Goal: Information Seeking & Learning: Learn about a topic

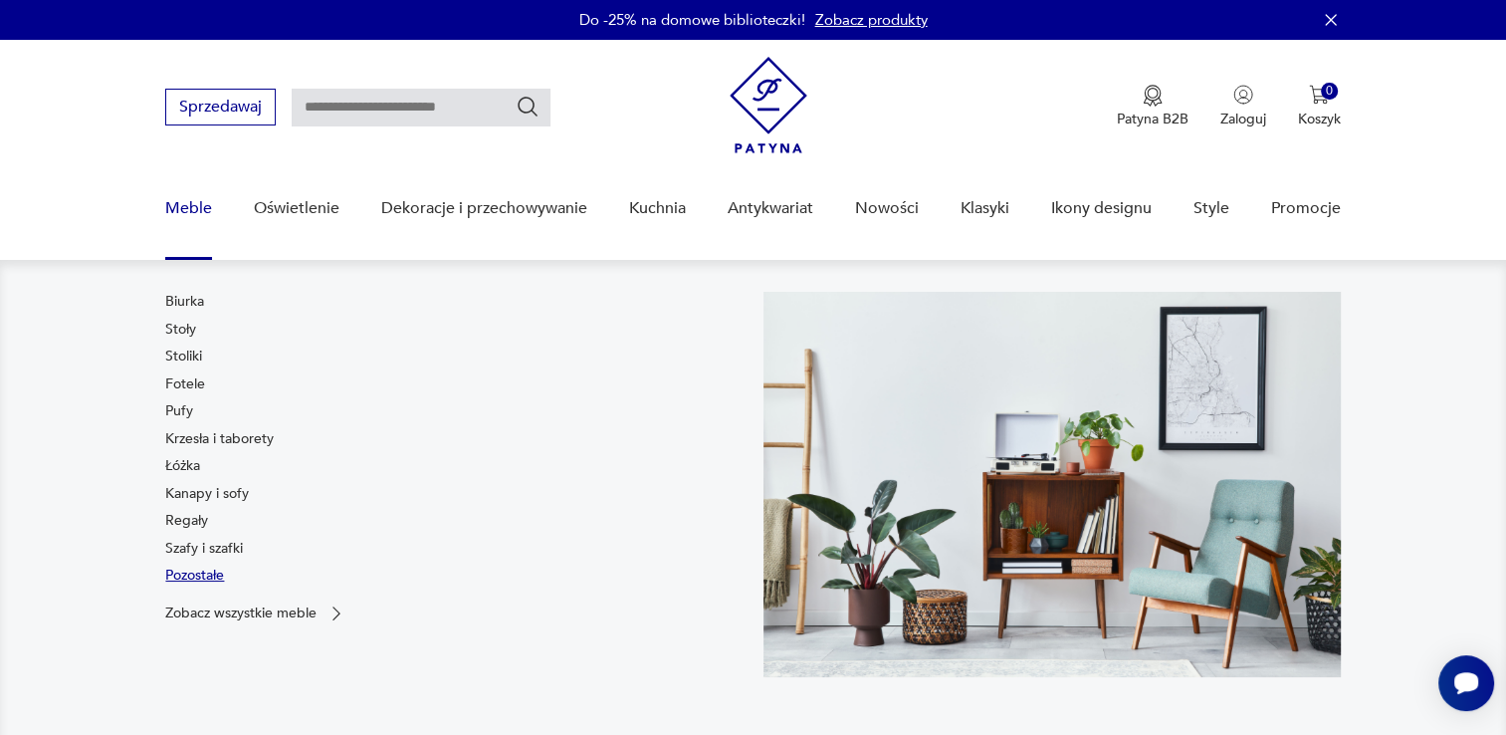
click at [188, 568] on link "Pozostałe" at bounding box center [194, 575] width 59 height 20
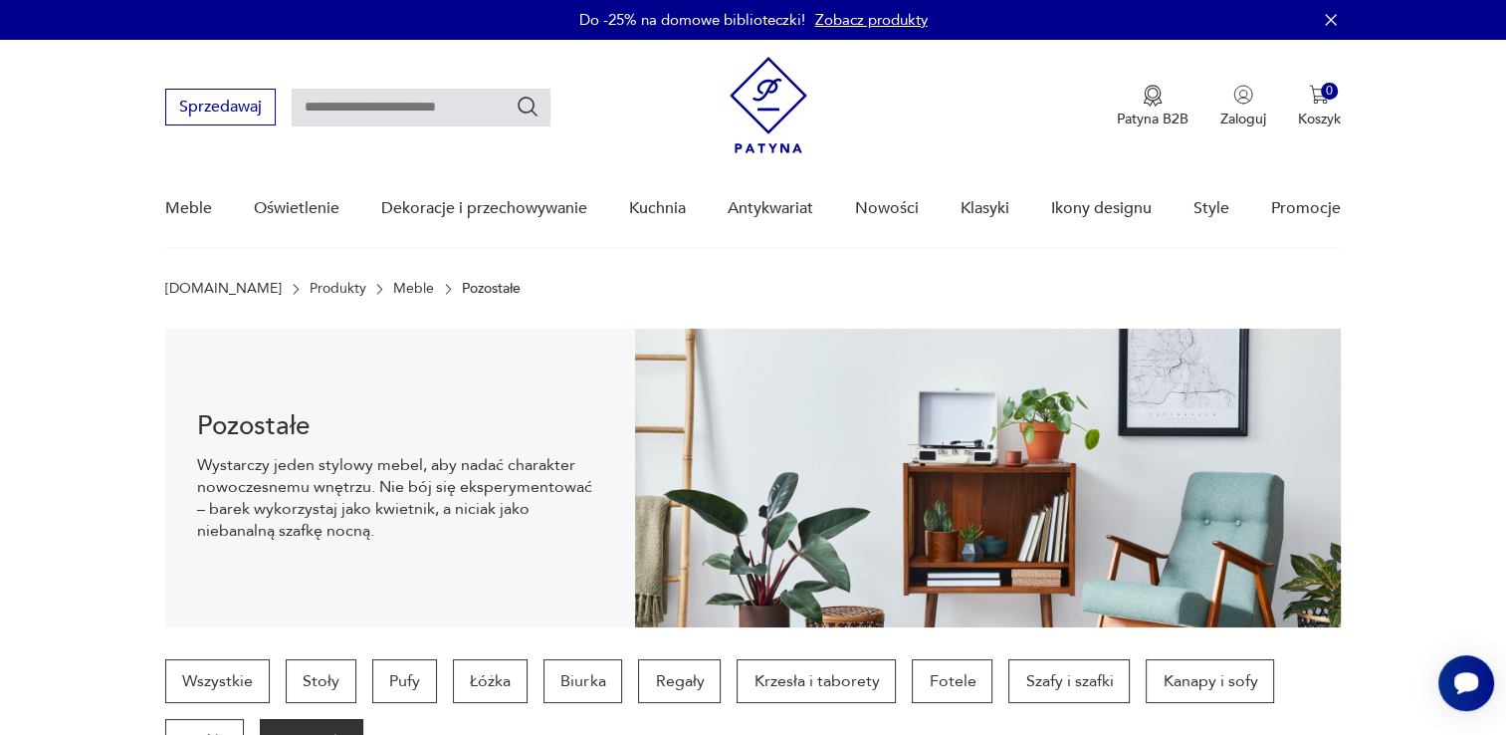
click at [386, 115] on input "text" at bounding box center [421, 108] width 259 height 38
type input "*****"
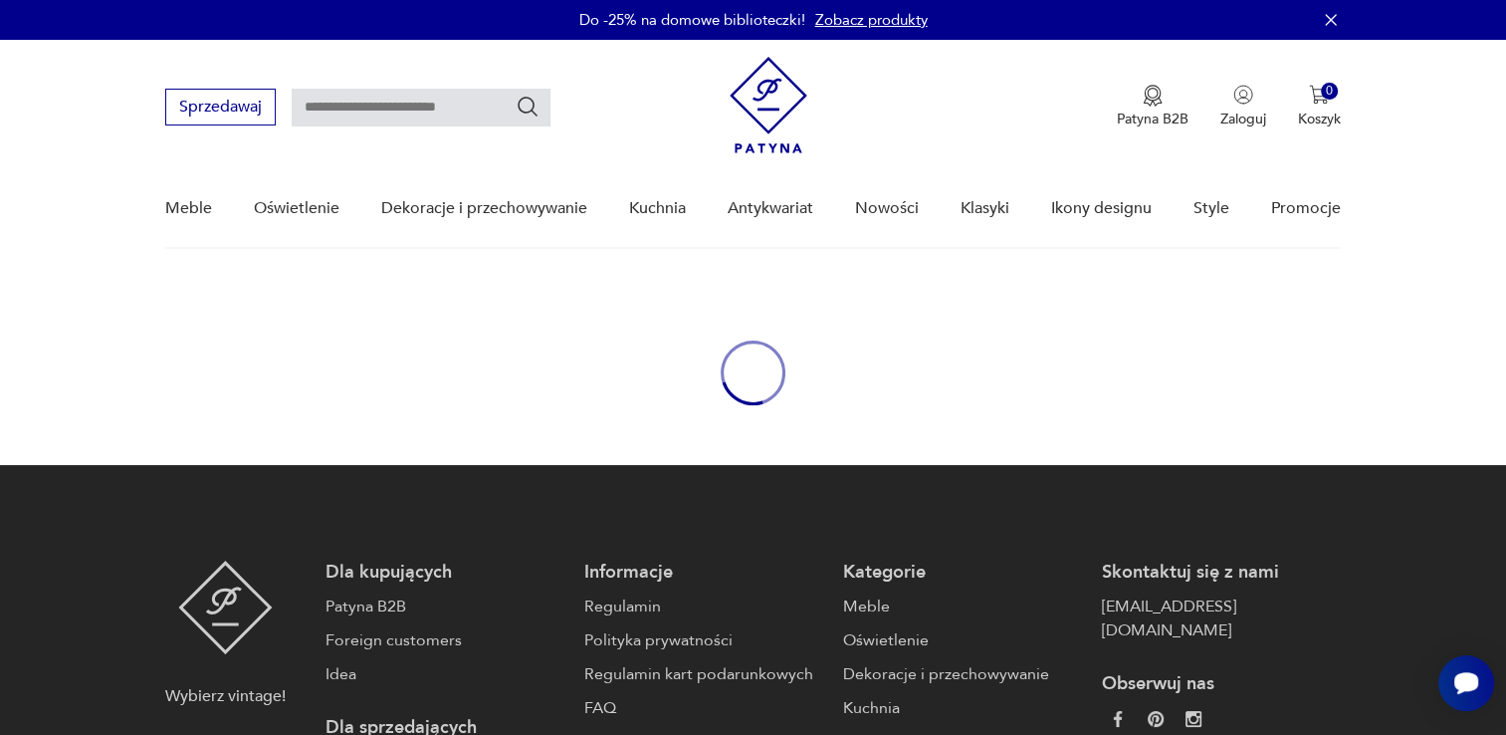
type input "*****"
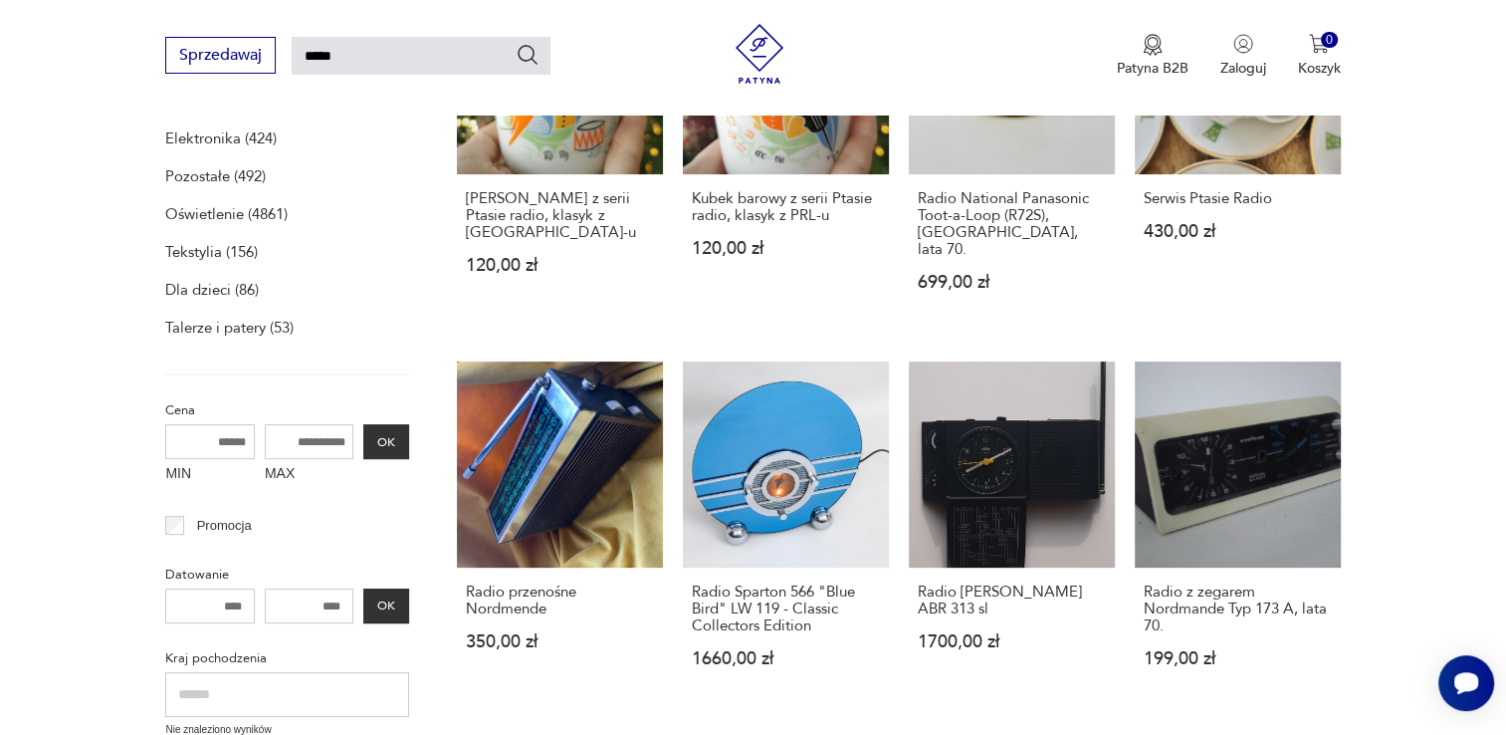
scroll to position [526, 0]
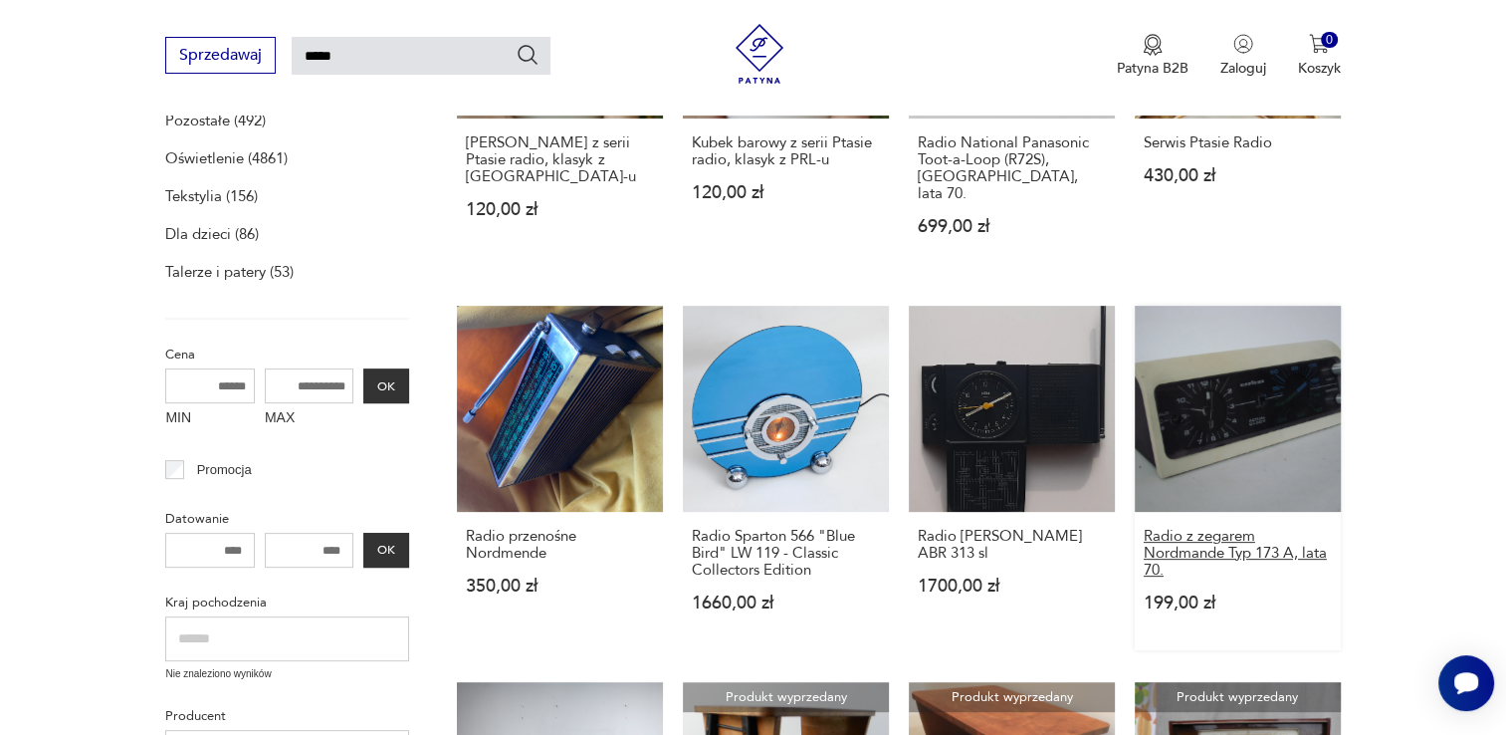
click at [1207, 528] on h3 "Radio z zegarem Nordmande Typ 173 A, lata 70." at bounding box center [1238, 553] width 188 height 51
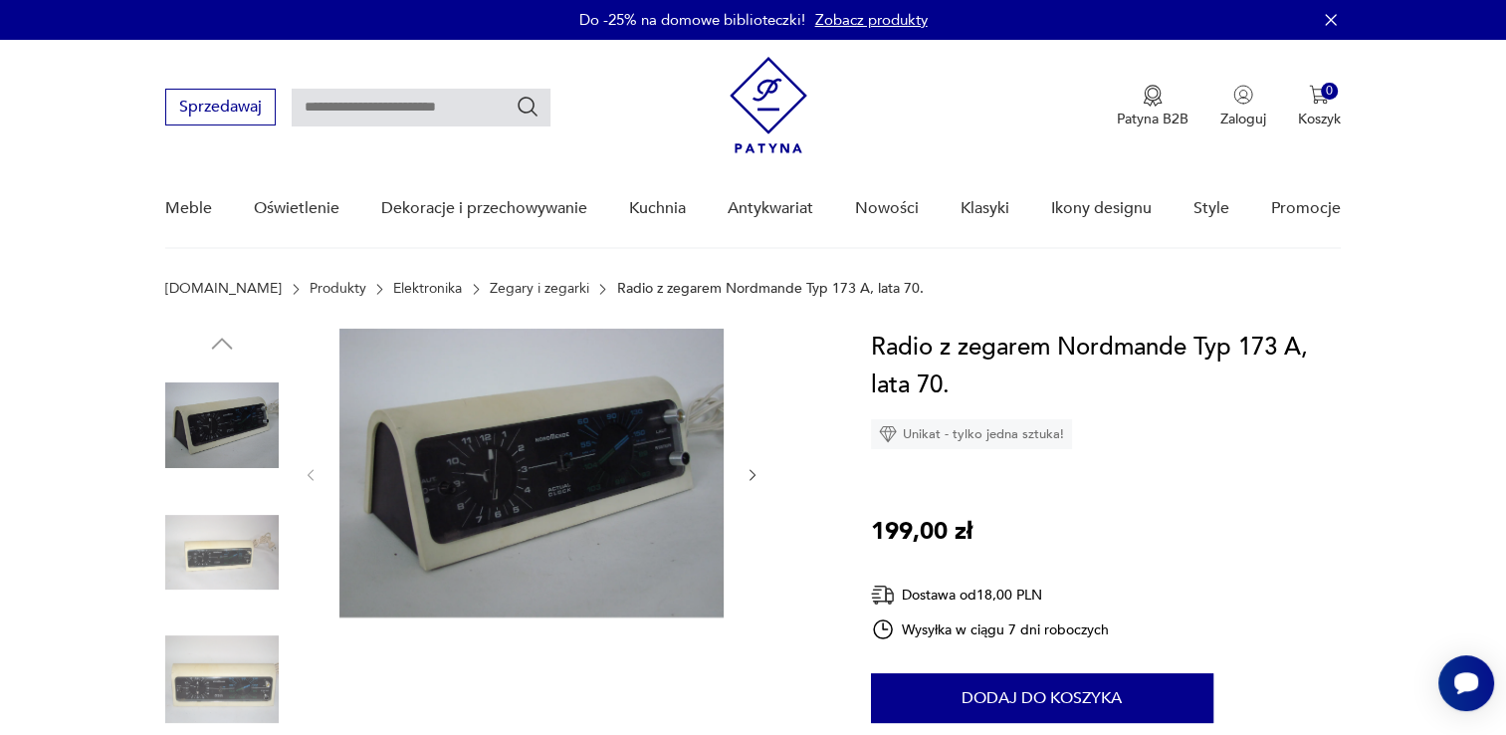
click at [393, 284] on link "Elektronika" at bounding box center [427, 289] width 69 height 16
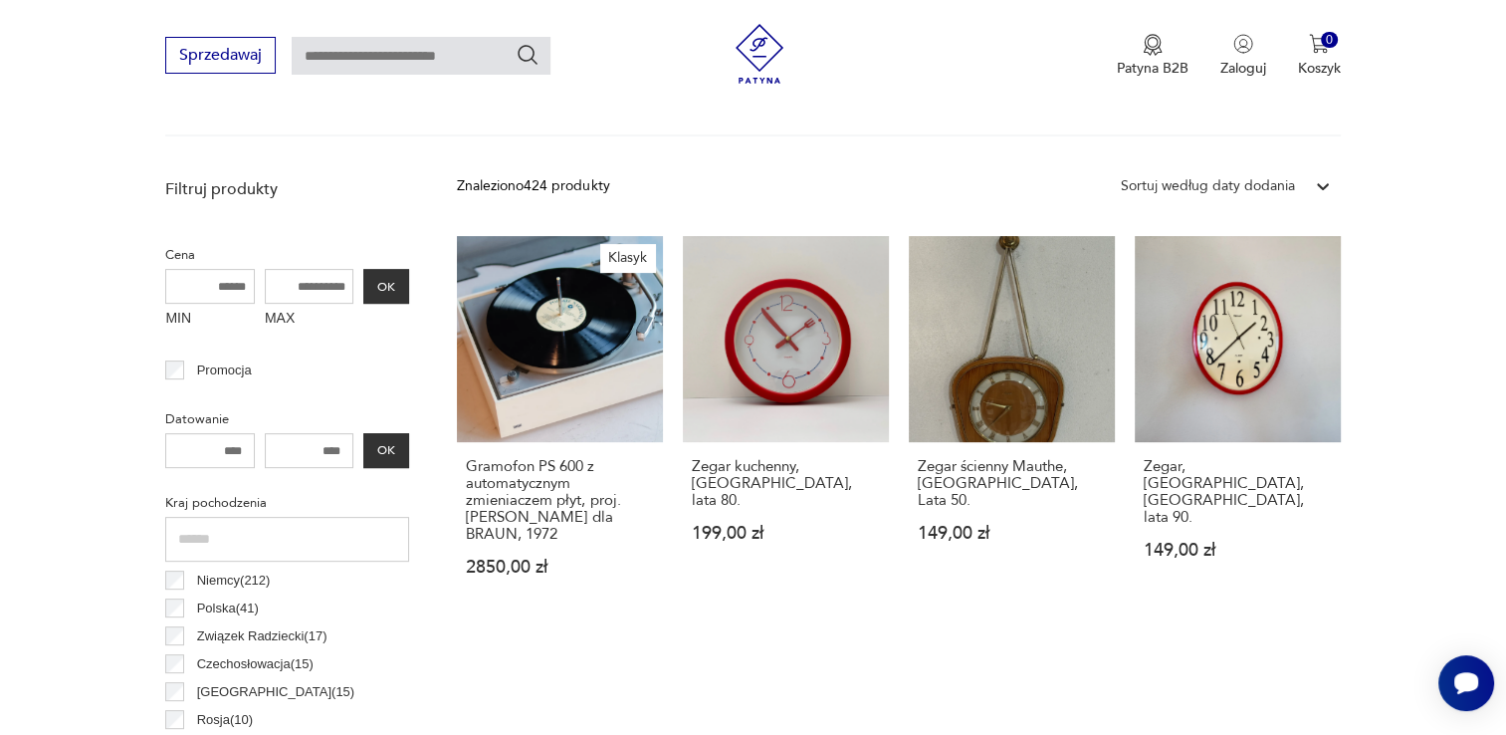
scroll to position [618, 0]
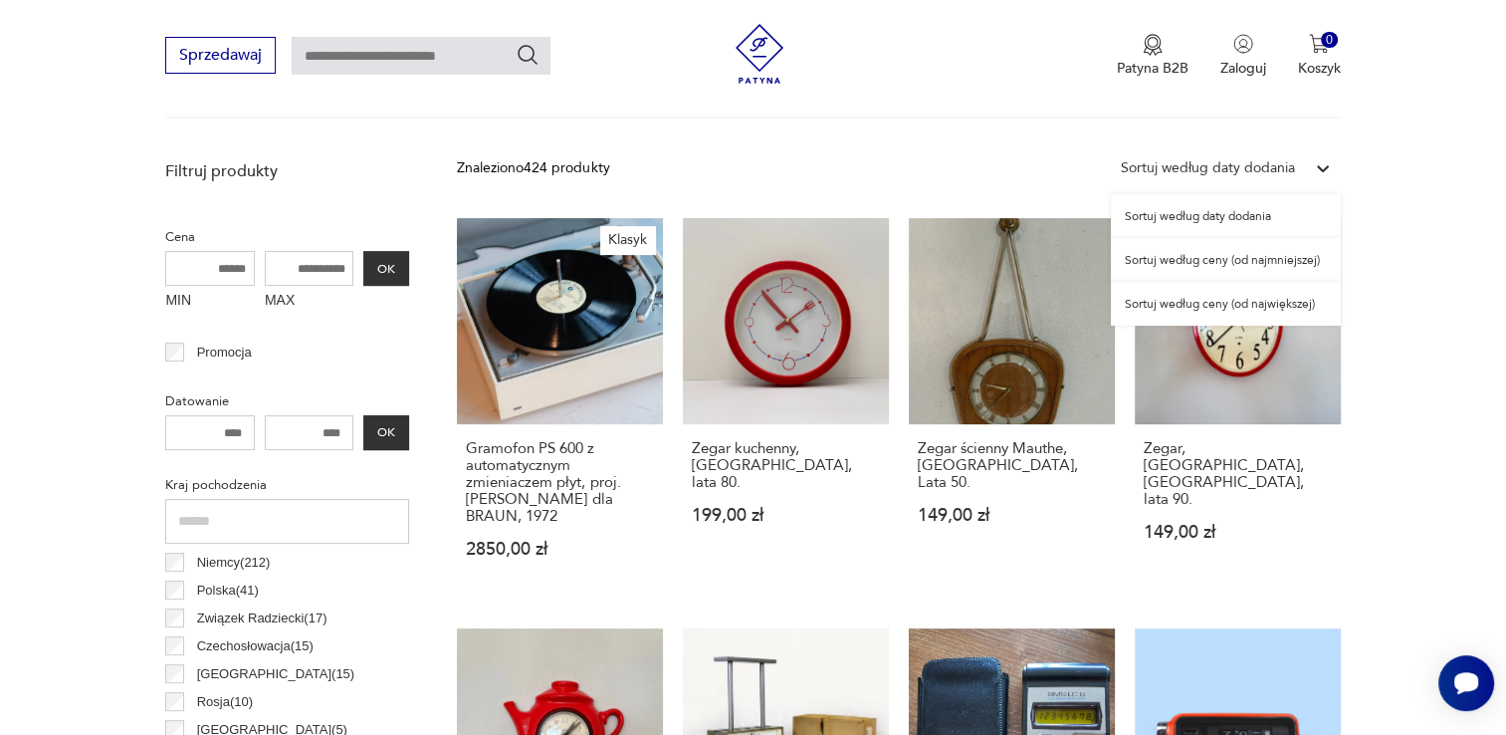
click at [1321, 161] on icon at bounding box center [1323, 168] width 20 height 20
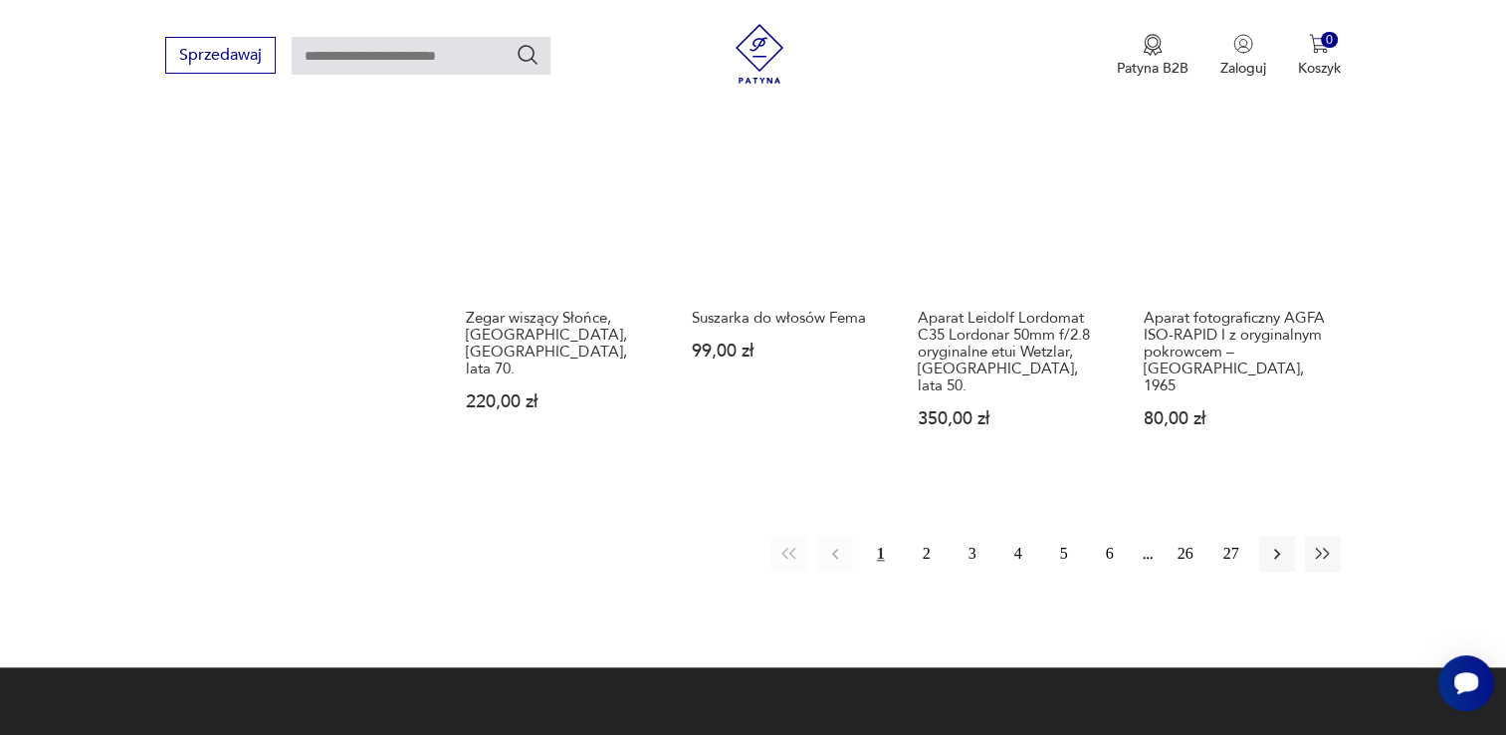
scroll to position [2018, 0]
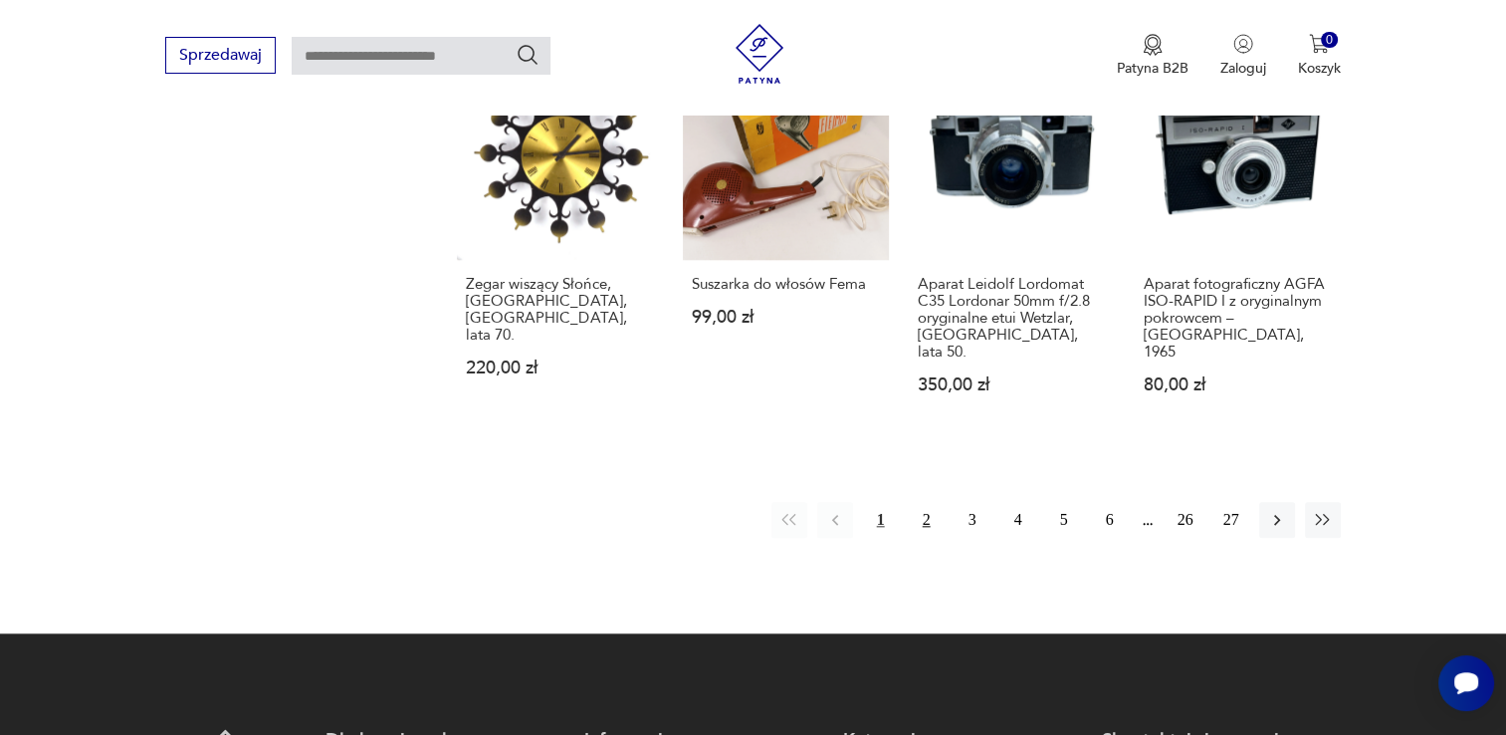
click at [926, 502] on button "2" at bounding box center [927, 520] width 36 height 36
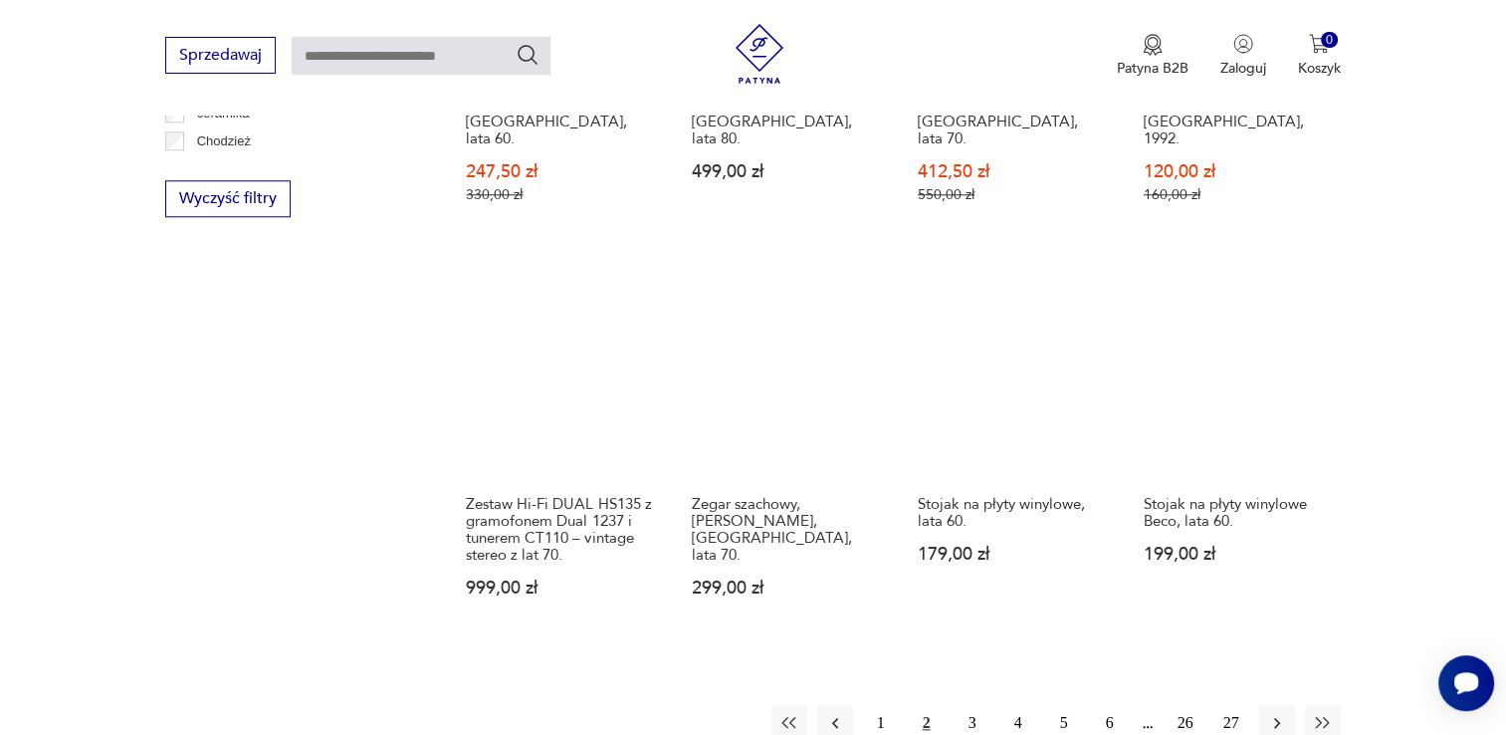
scroll to position [1830, 0]
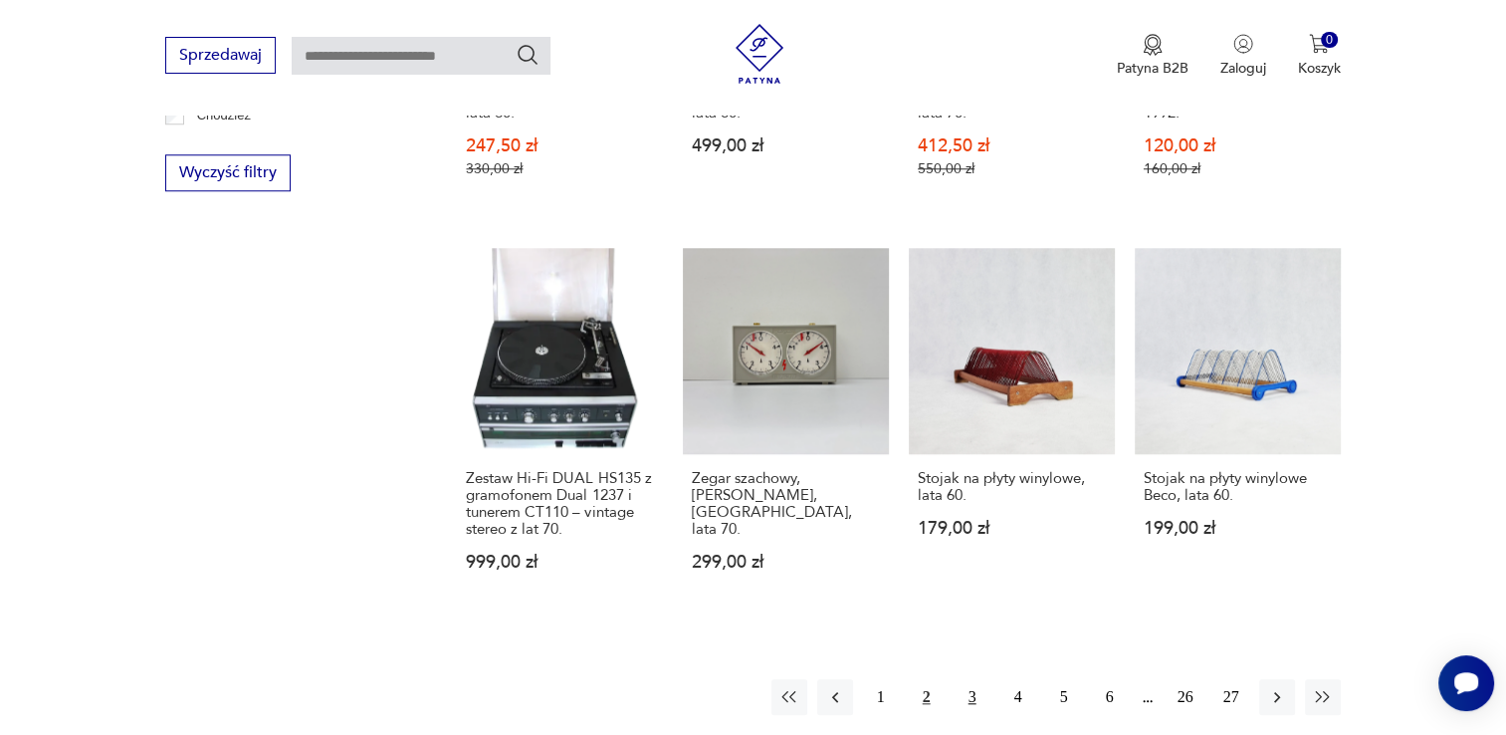
click at [970, 679] on button "3" at bounding box center [973, 697] width 36 height 36
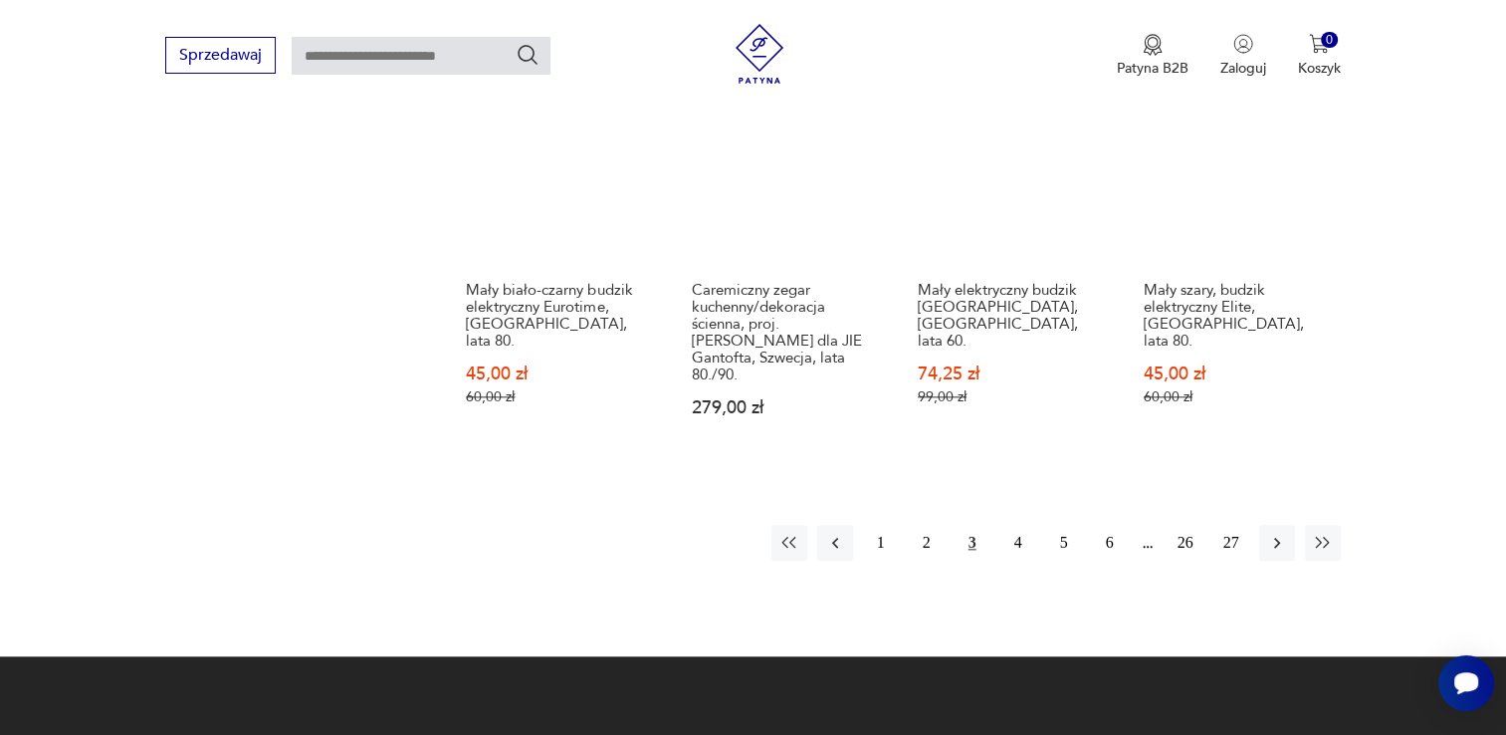
scroll to position [2086, 0]
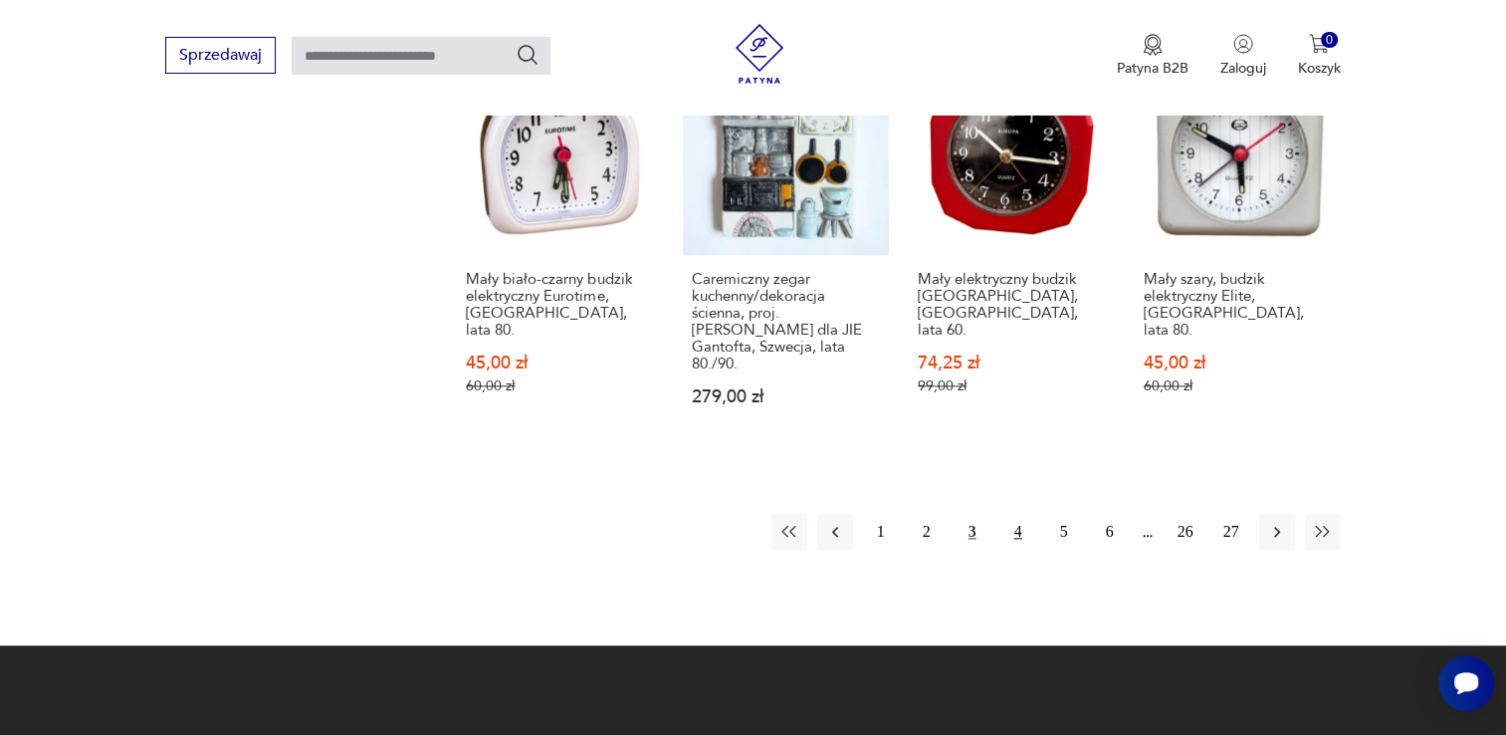
click at [1015, 514] on button "4" at bounding box center [1019, 532] width 36 height 36
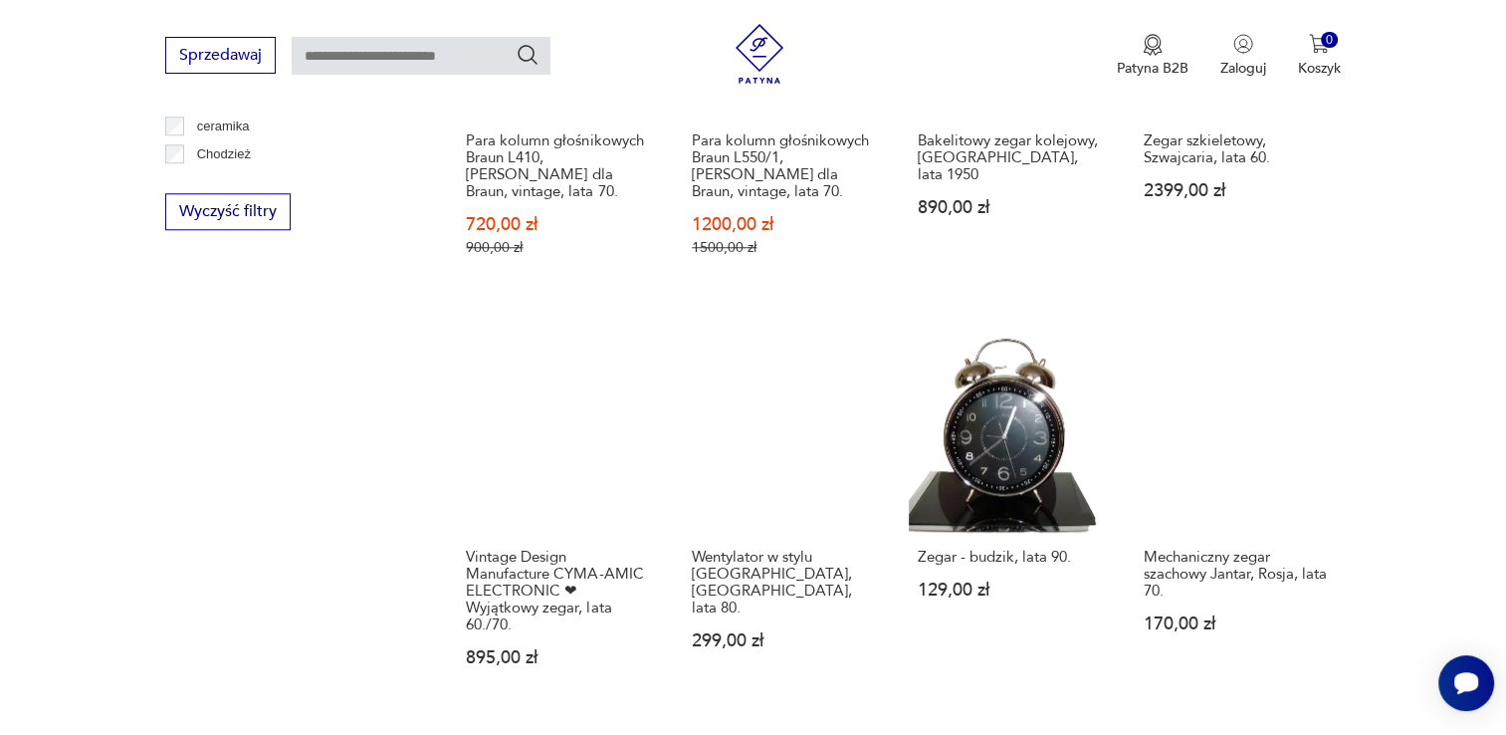
scroll to position [2012, 0]
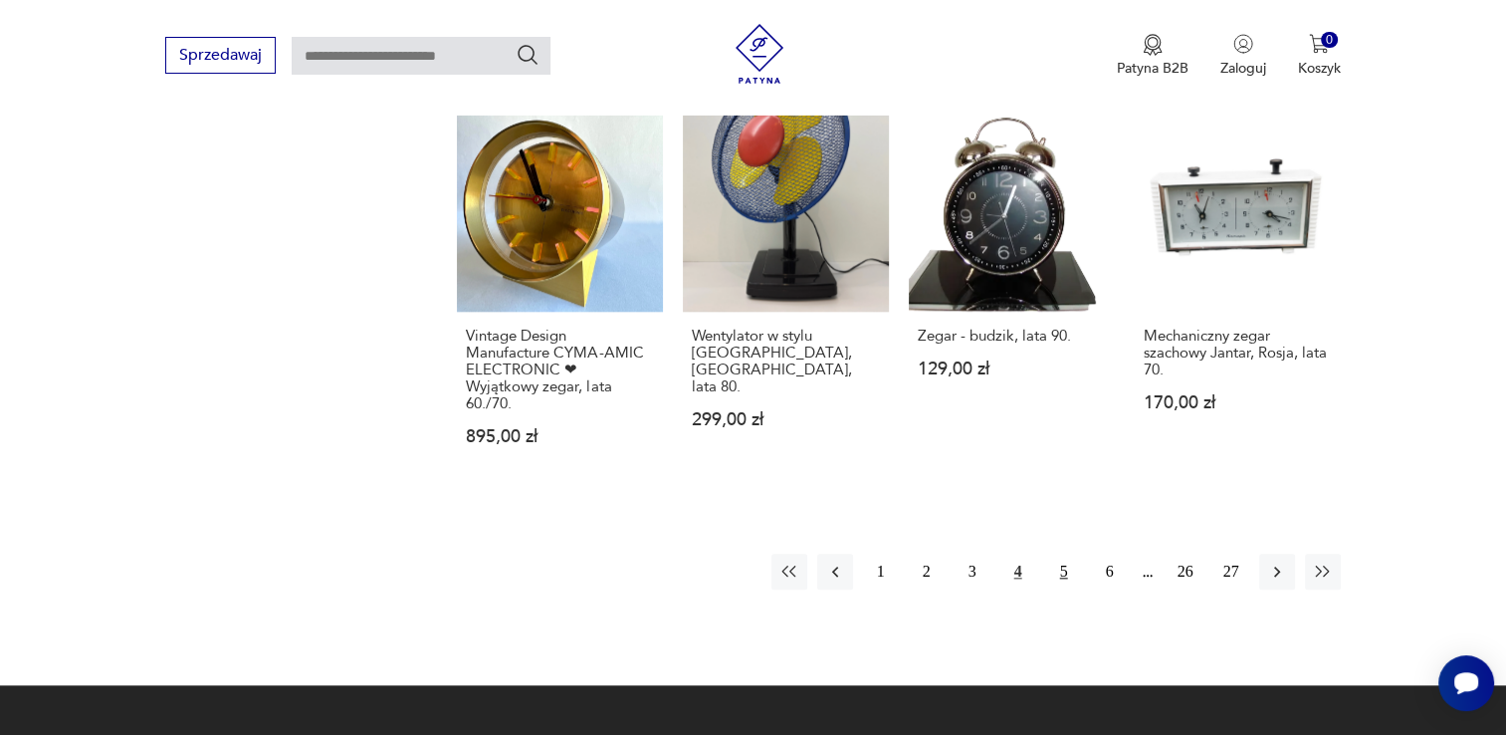
click at [1060, 554] on button "5" at bounding box center [1064, 572] width 36 height 36
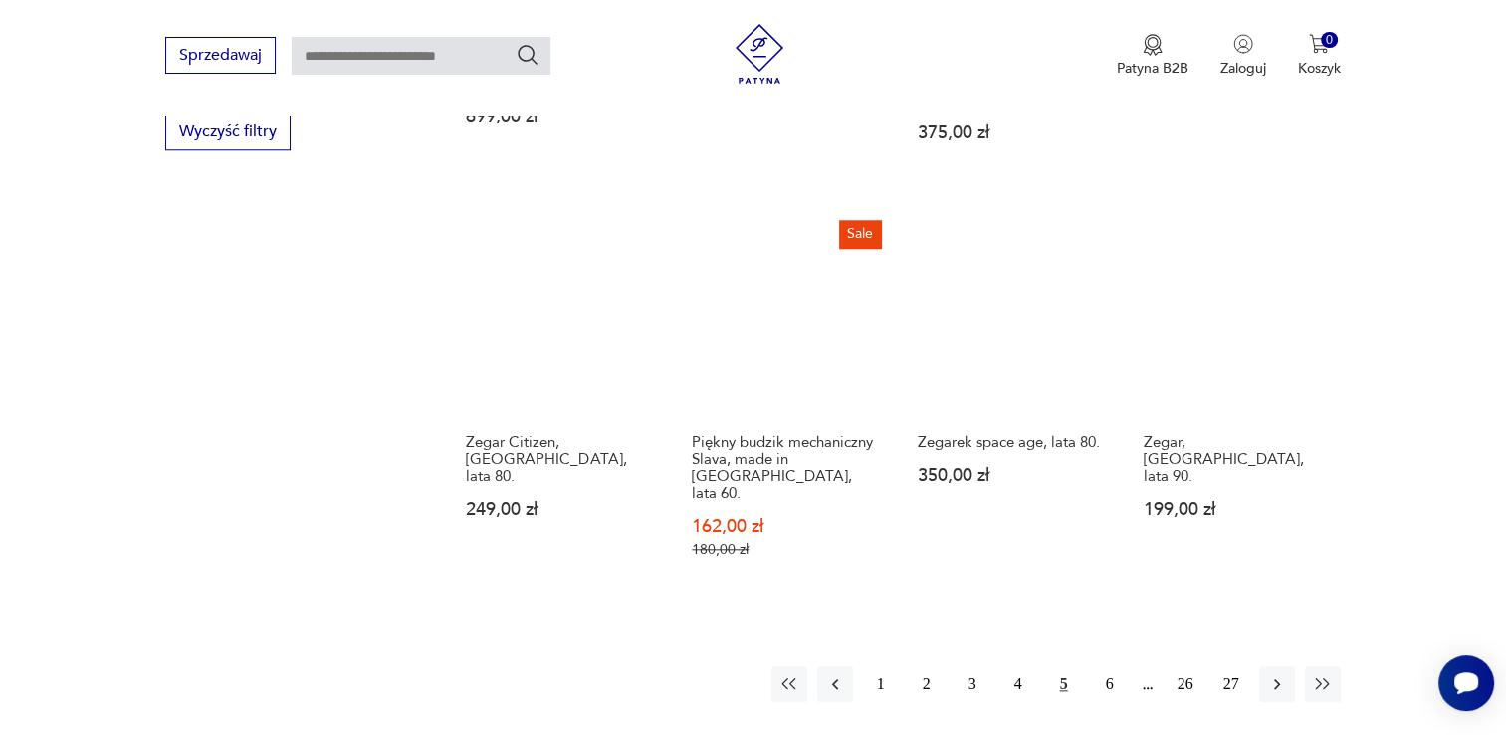
scroll to position [1889, 0]
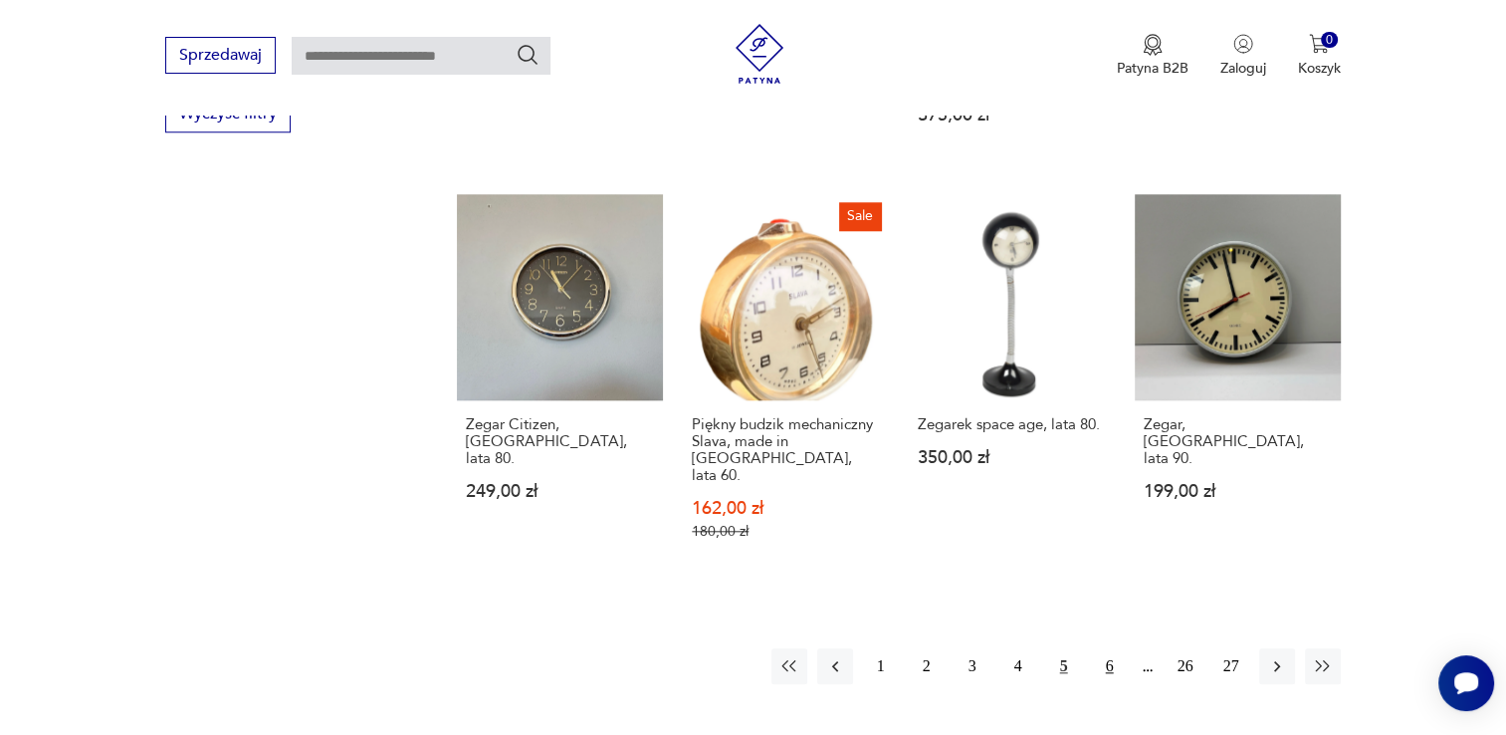
click at [1110, 648] on button "6" at bounding box center [1110, 666] width 36 height 36
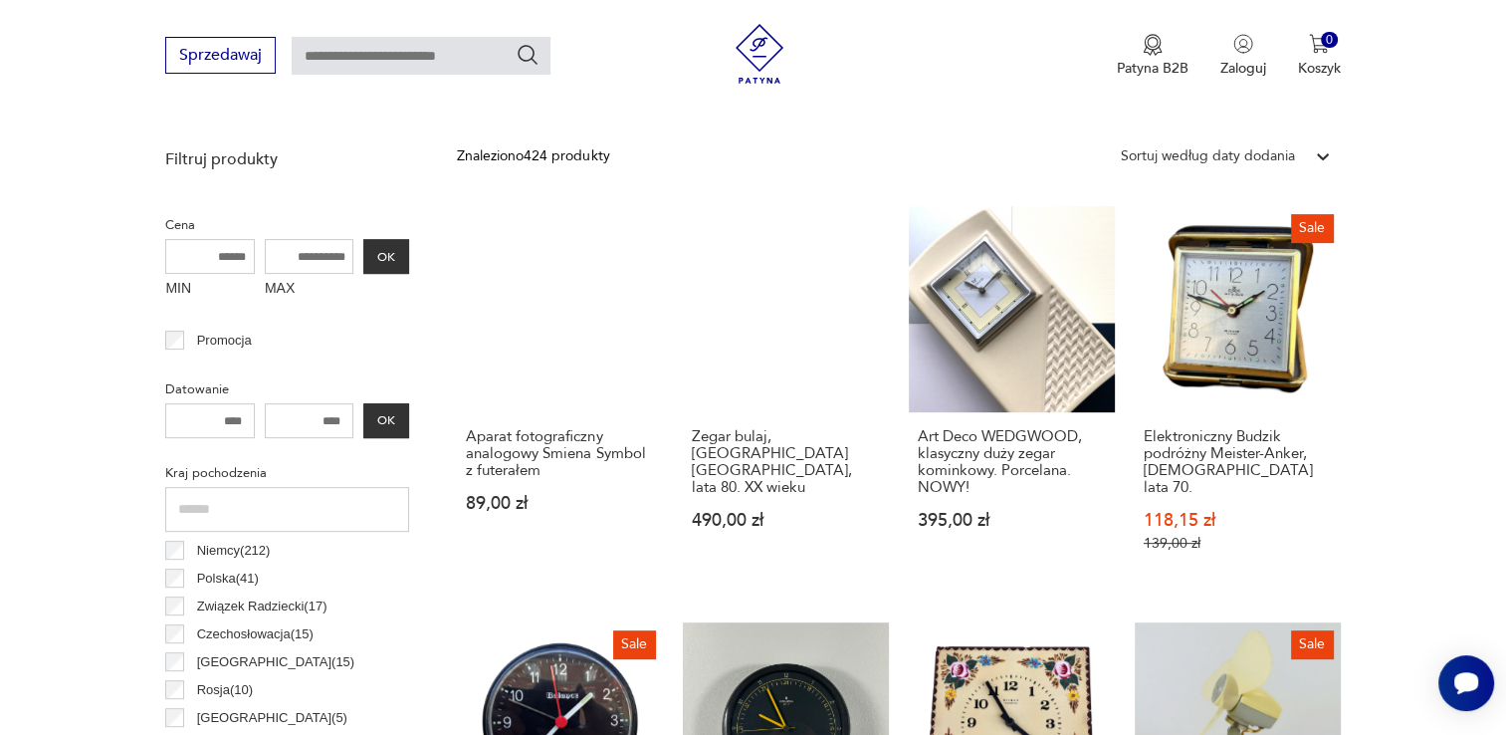
scroll to position [645, 0]
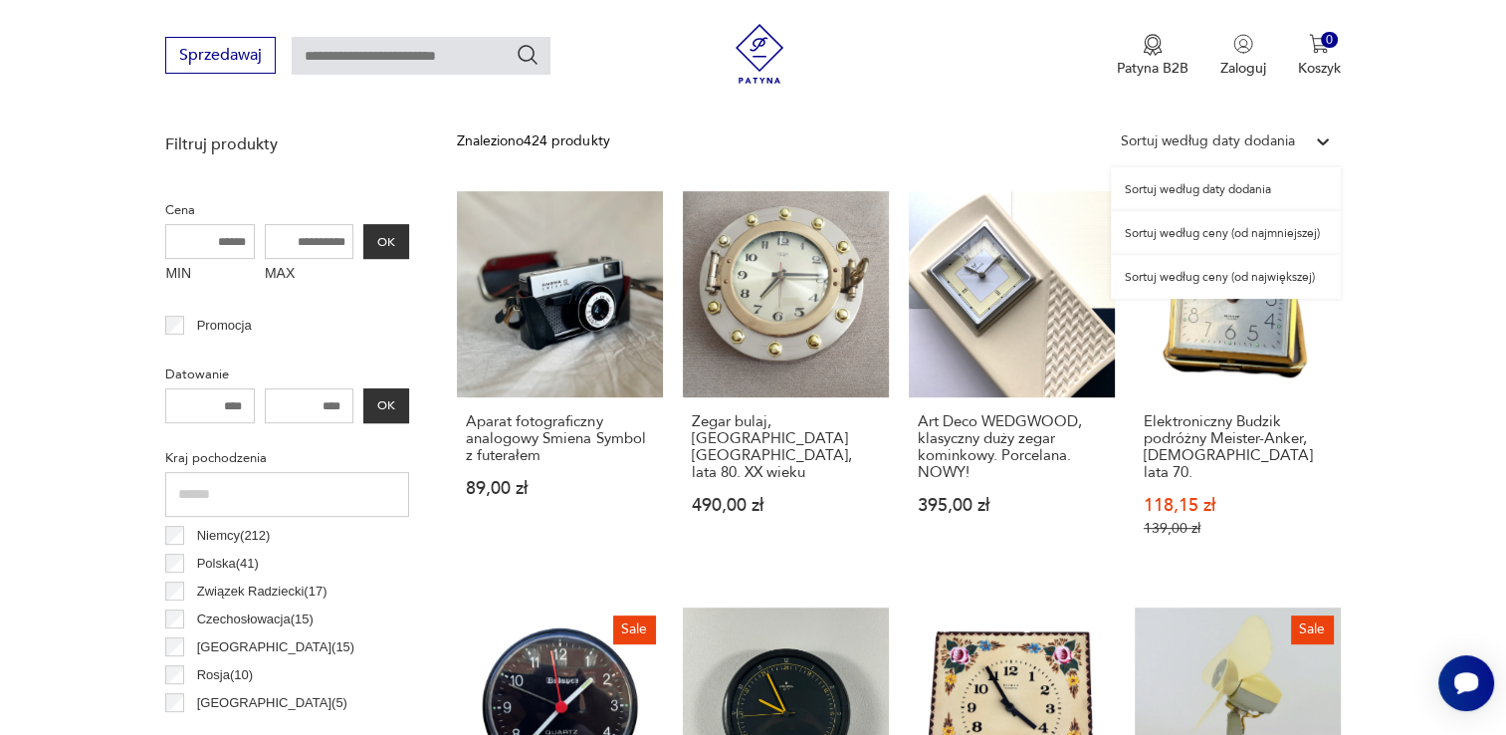
click at [1326, 136] on icon at bounding box center [1323, 141] width 20 height 20
click at [1284, 279] on div "Sortuj według ceny (od największej)" at bounding box center [1226, 277] width 230 height 44
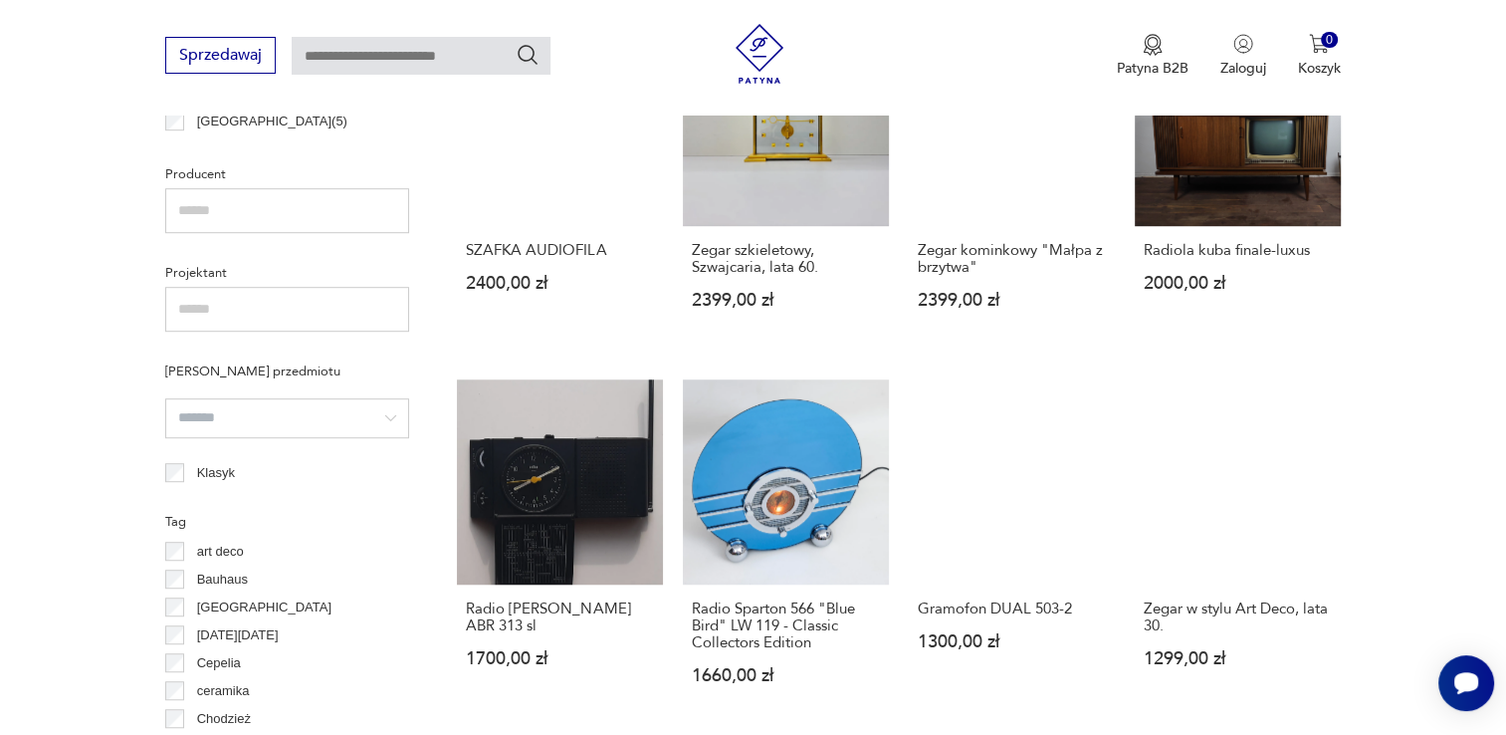
scroll to position [1262, 0]
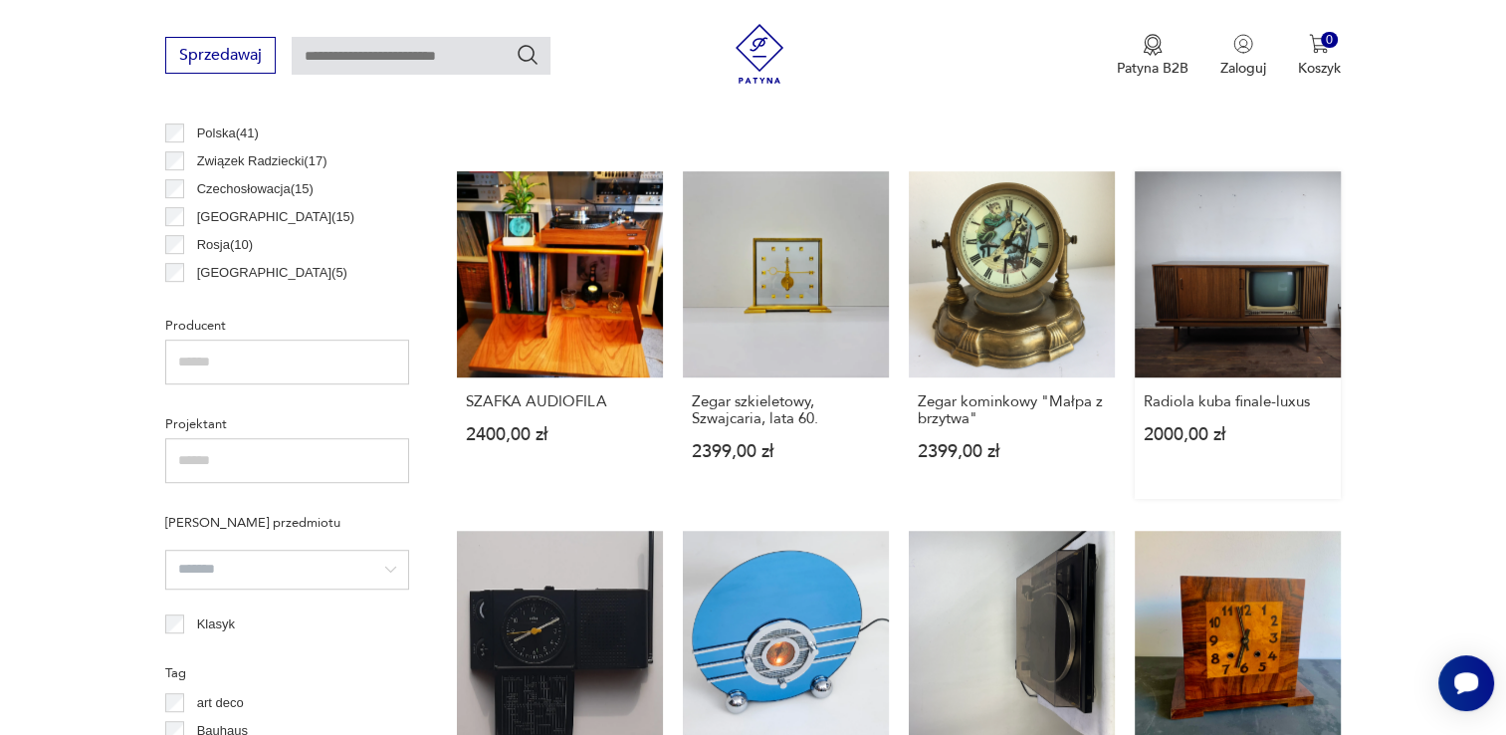
click at [1288, 292] on link "Radiola kuba finale-luxus 2000,00 zł" at bounding box center [1238, 335] width 206 height 328
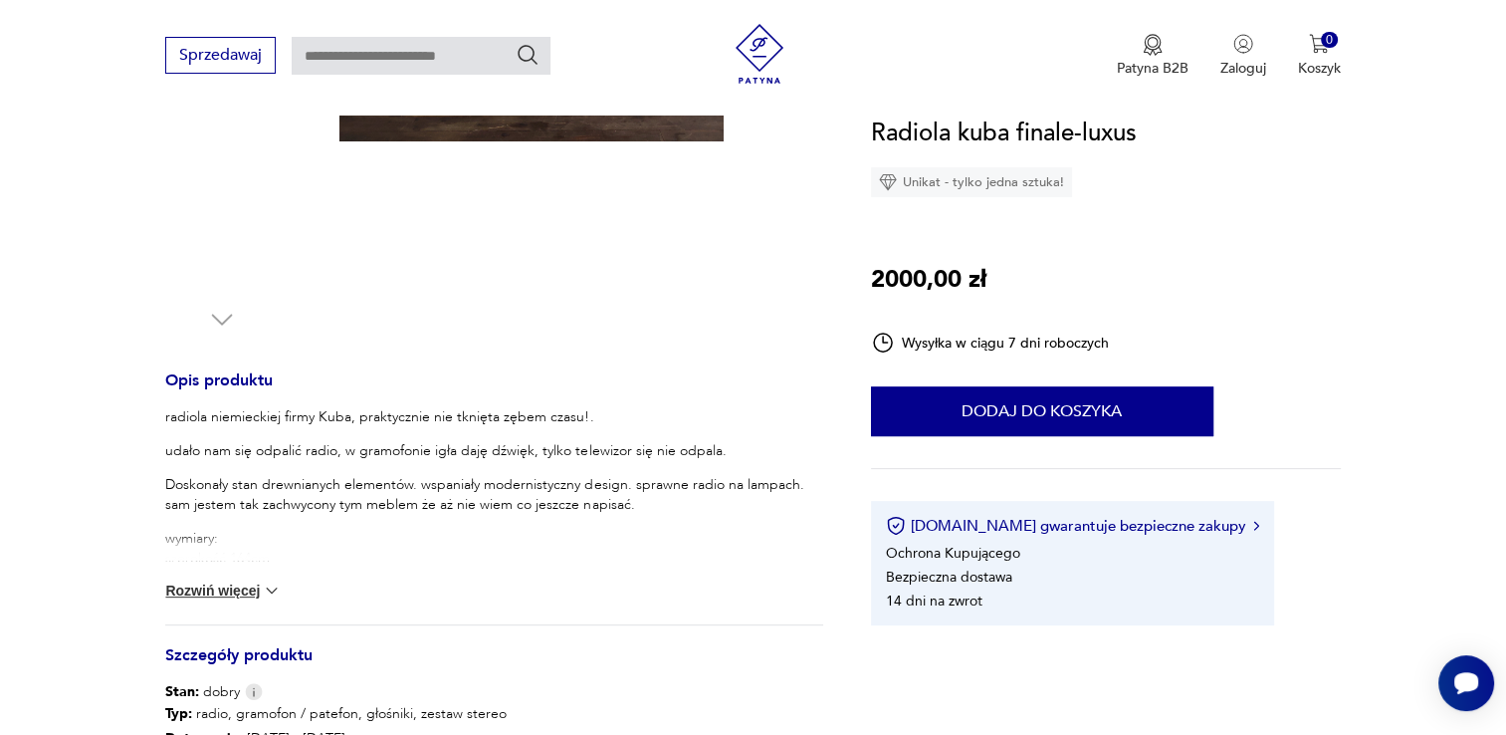
scroll to position [233, 0]
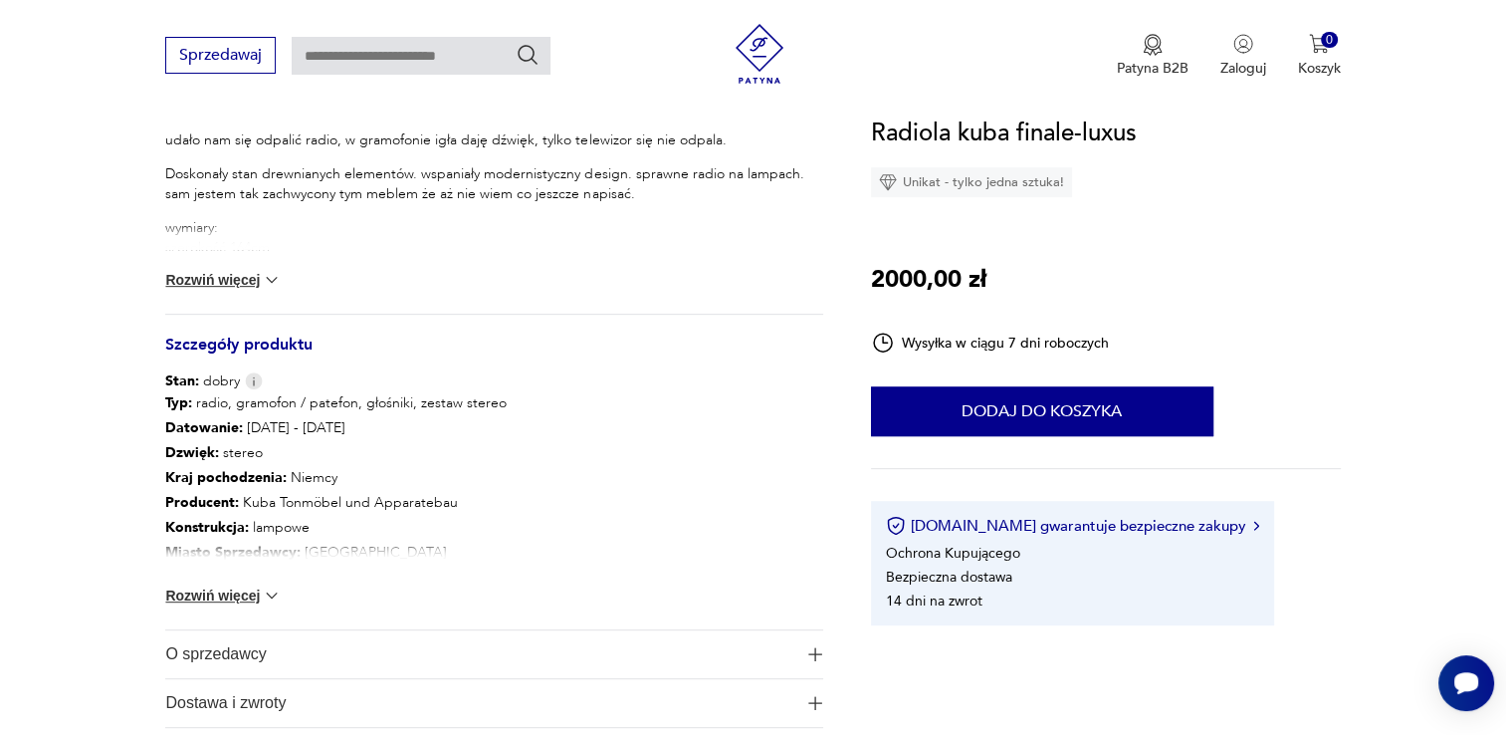
scroll to position [777, 0]
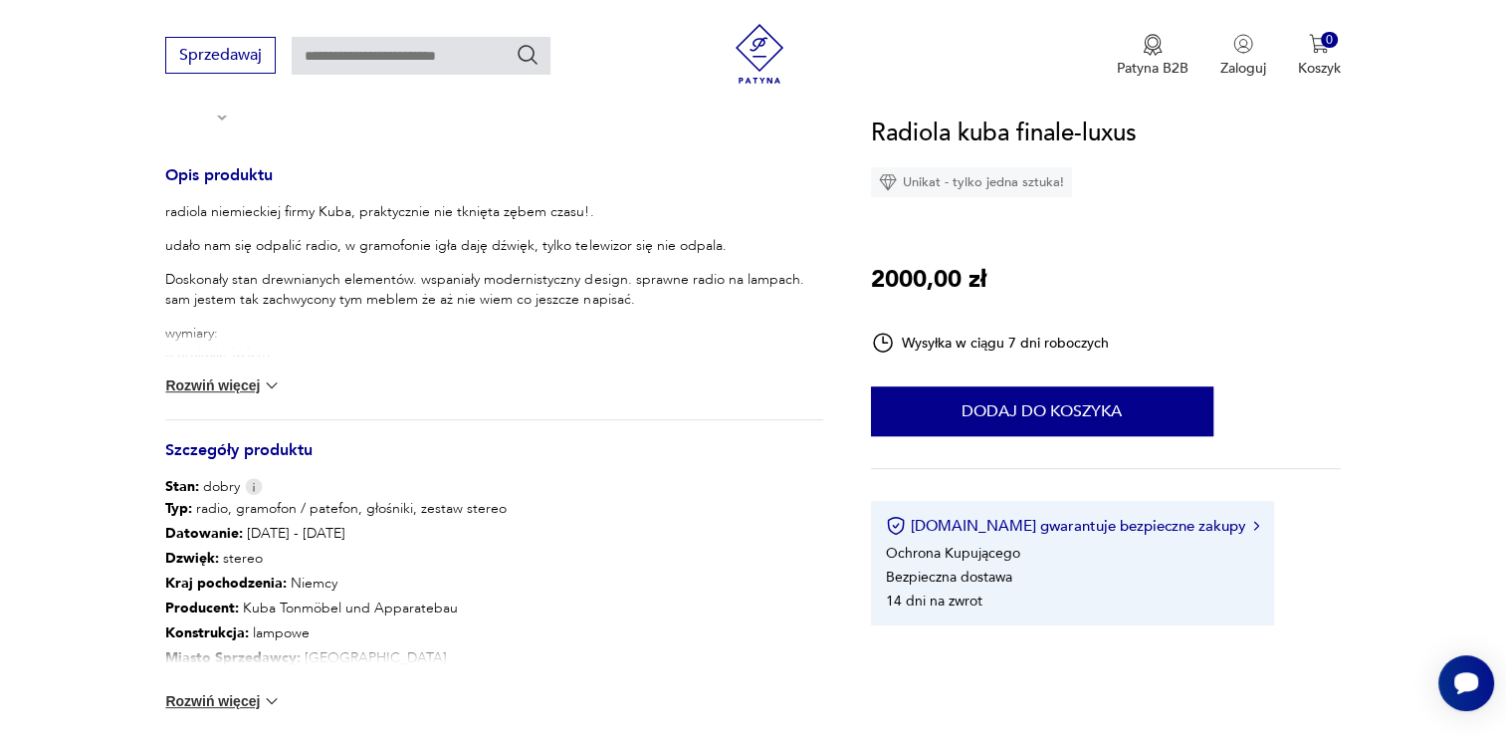
click at [219, 385] on button "Rozwiń więcej" at bounding box center [222, 385] width 115 height 20
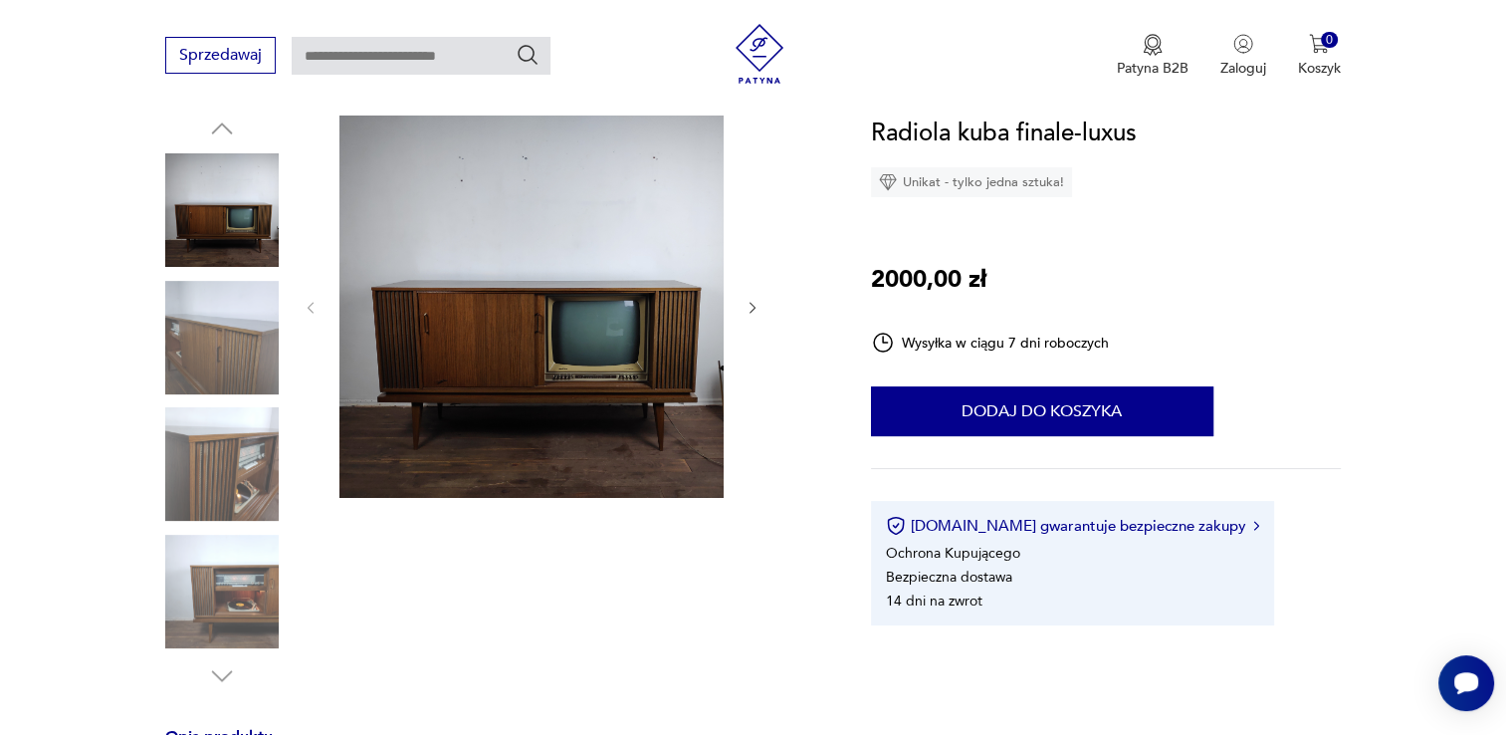
scroll to position [219, 0]
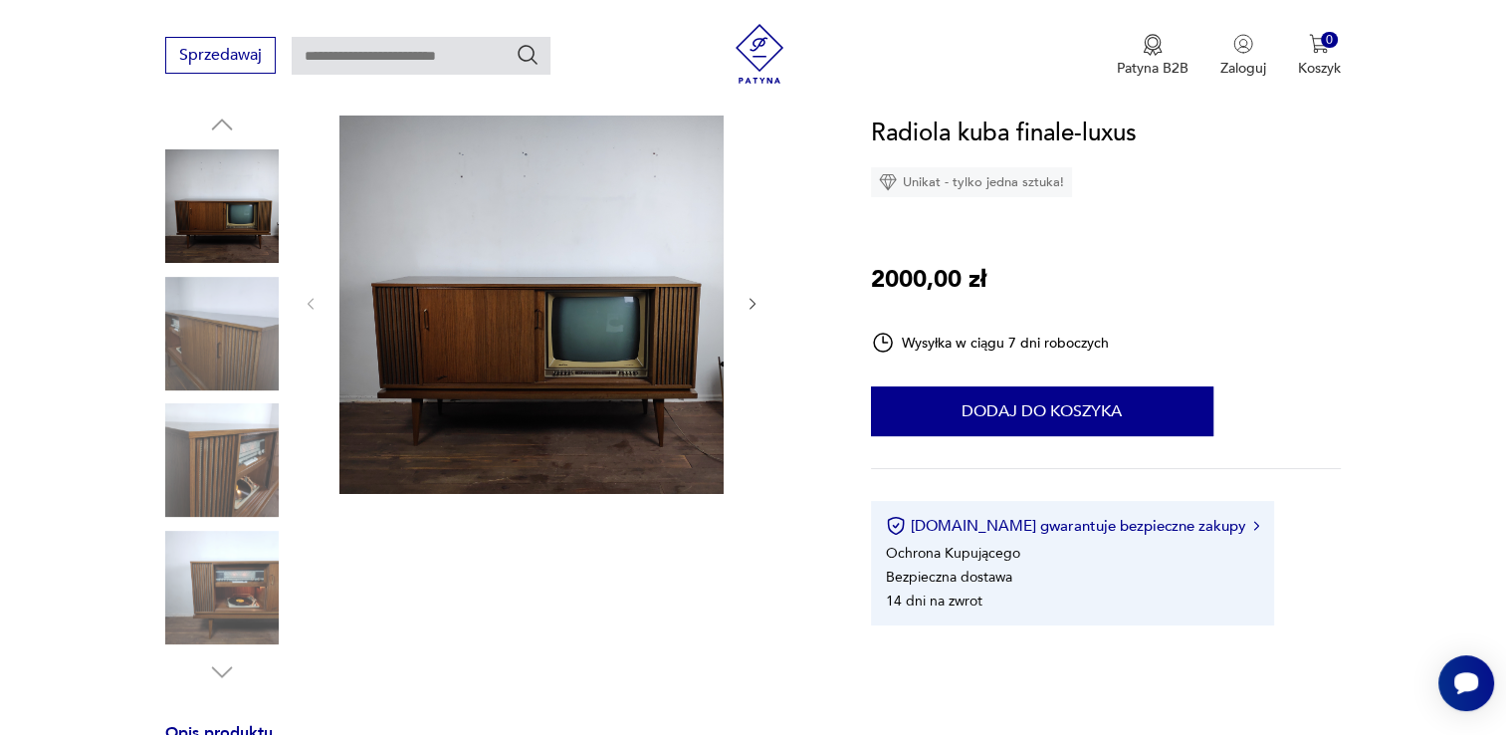
click at [183, 208] on img at bounding box center [221, 205] width 113 height 113
click at [565, 313] on img at bounding box center [531, 302] width 384 height 384
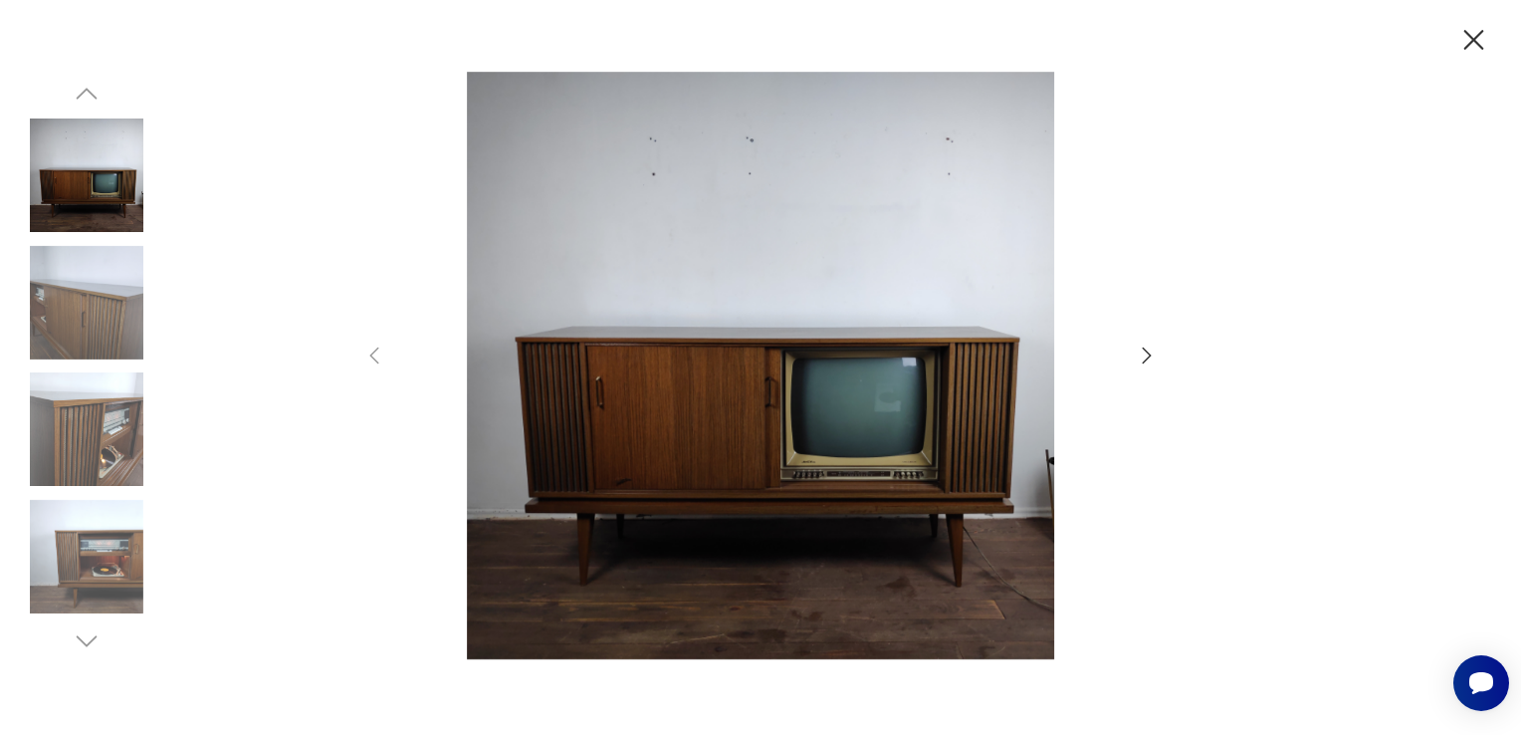
click at [1142, 354] on icon "button" at bounding box center [1147, 355] width 24 height 24
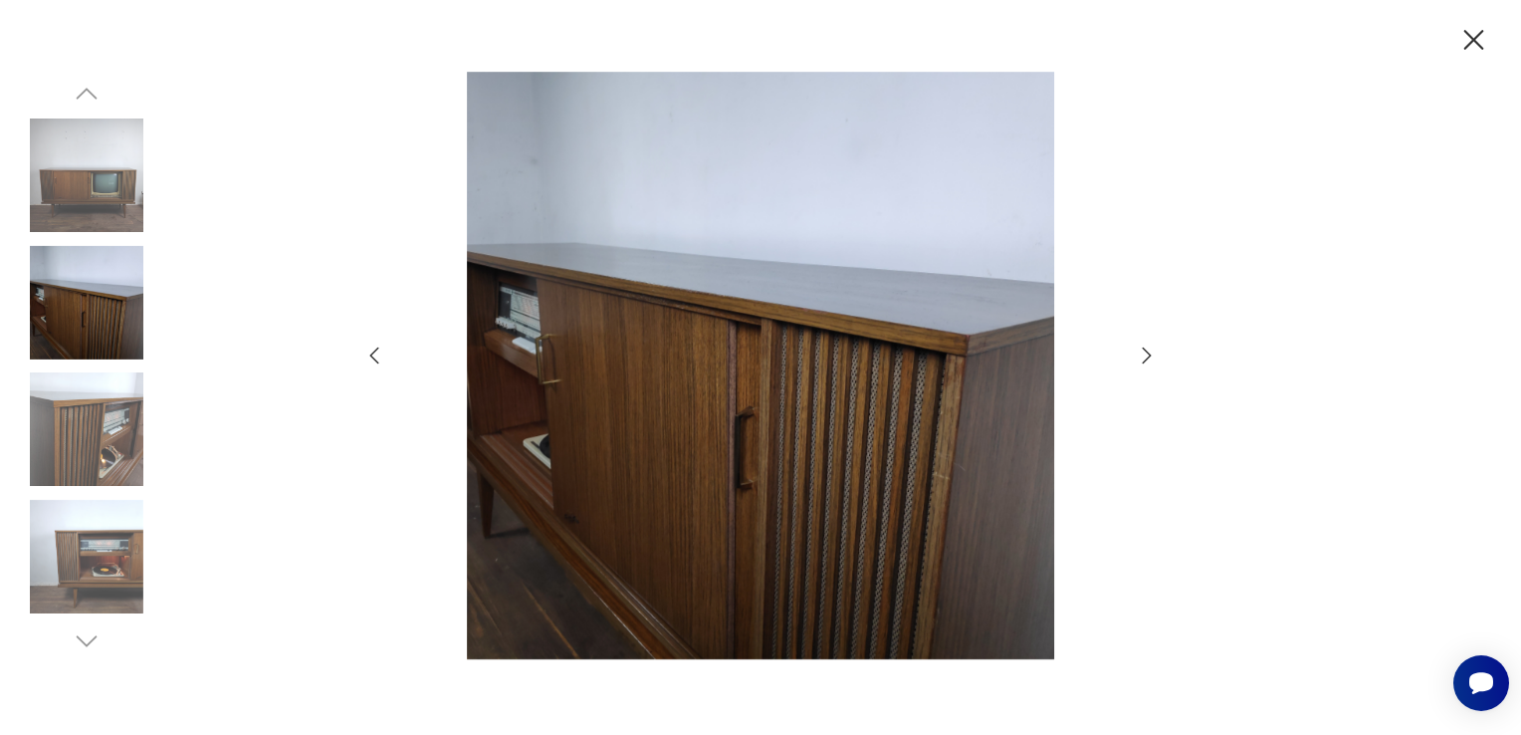
click at [1142, 354] on icon "button" at bounding box center [1147, 355] width 24 height 24
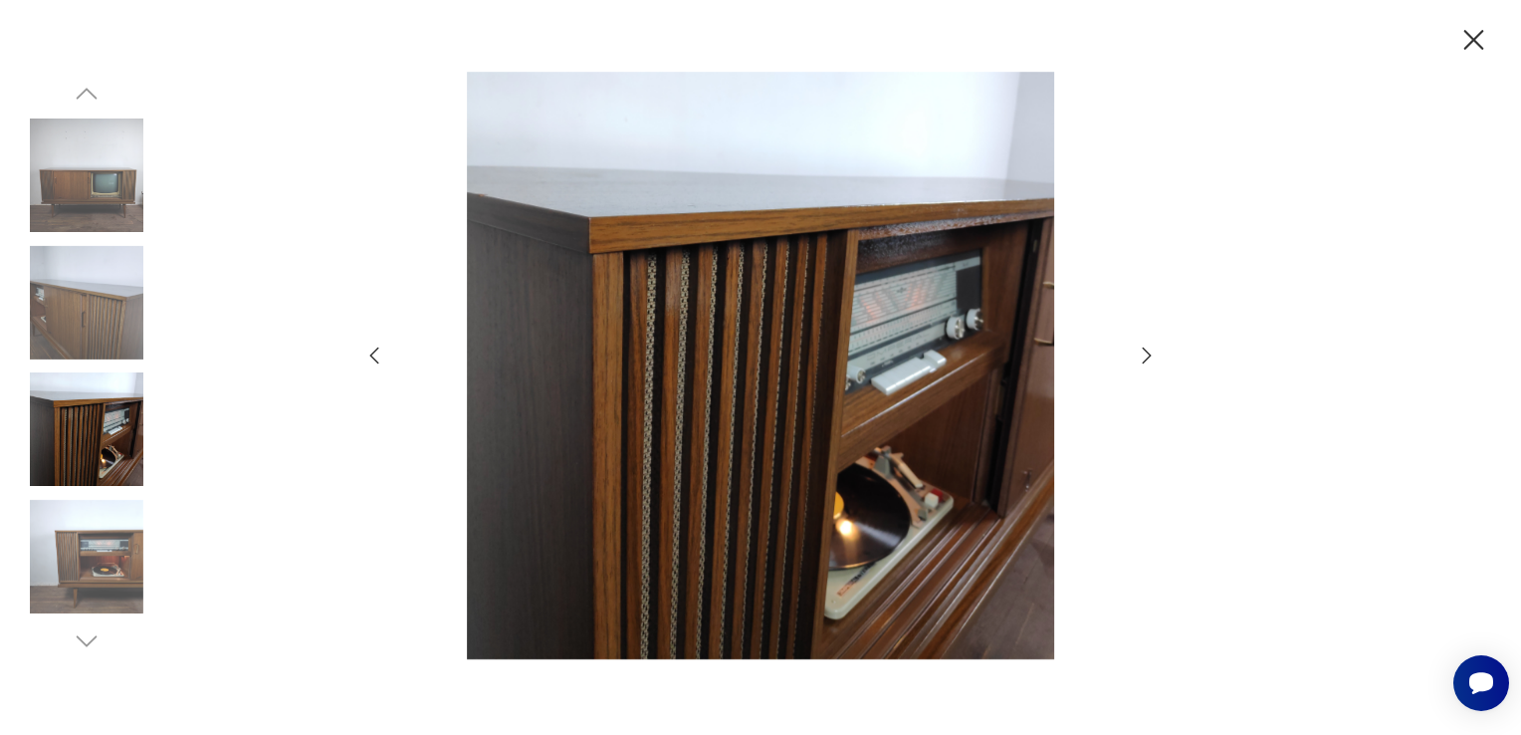
click at [1142, 354] on icon "button" at bounding box center [1147, 355] width 24 height 24
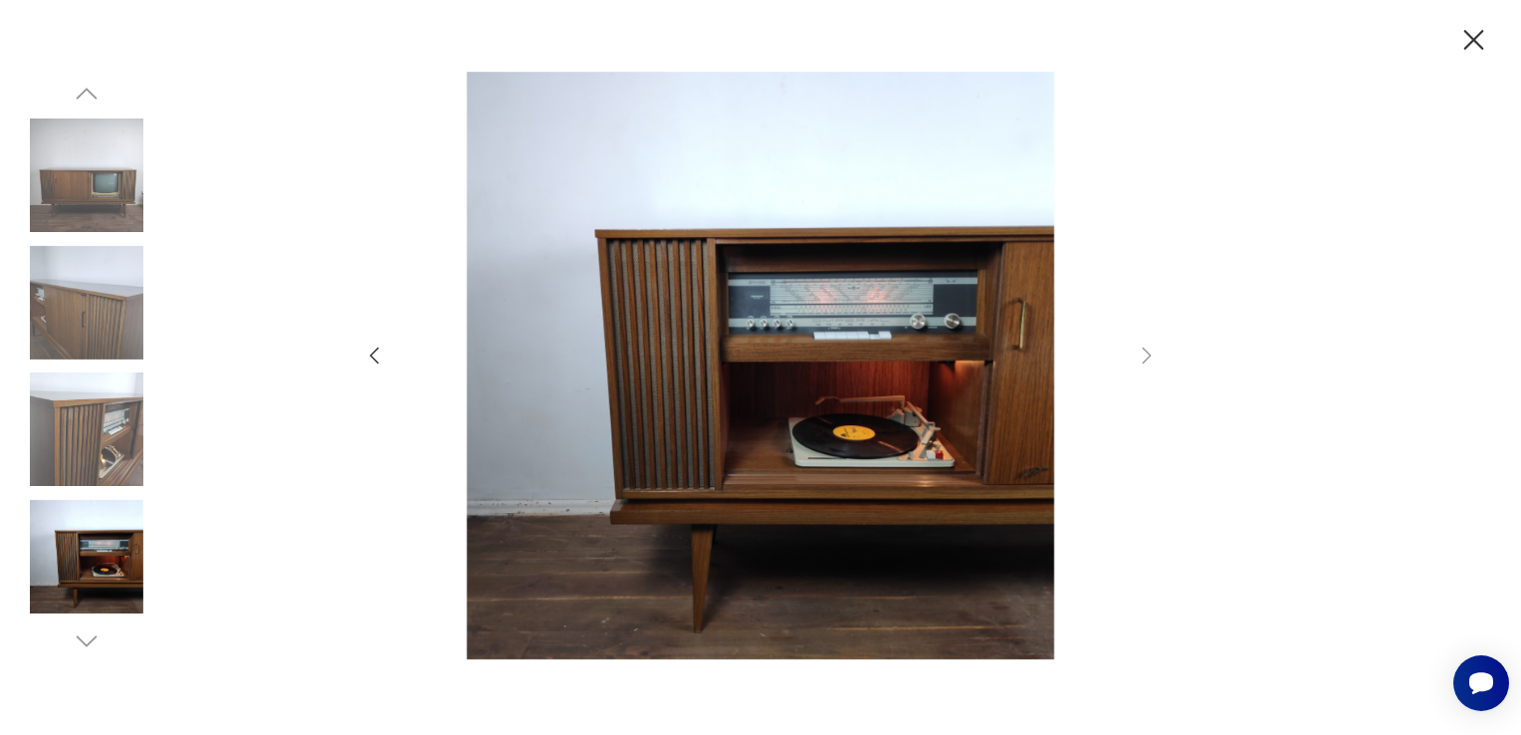
click at [370, 351] on icon "button" at bounding box center [374, 355] width 24 height 24
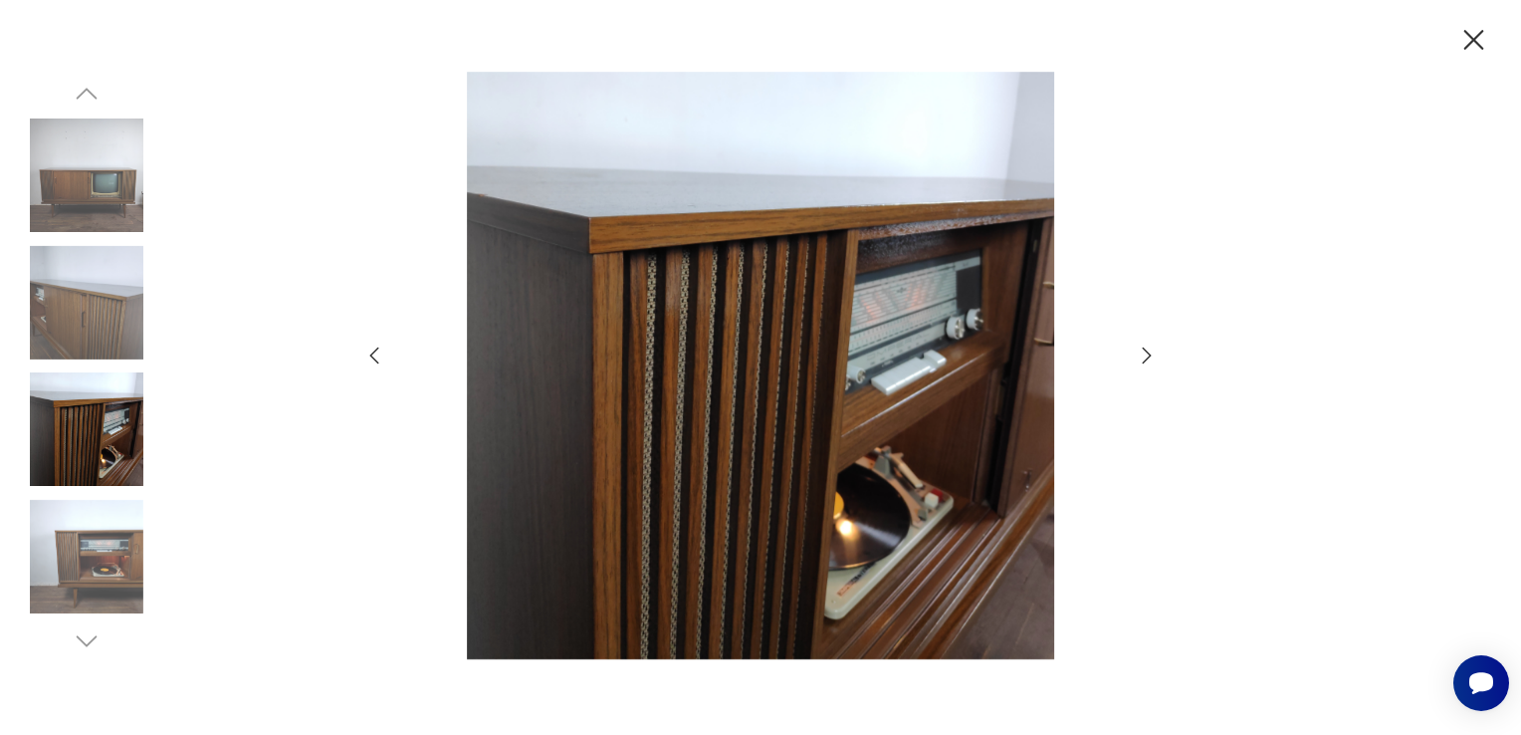
click at [370, 352] on icon "button" at bounding box center [374, 355] width 24 height 24
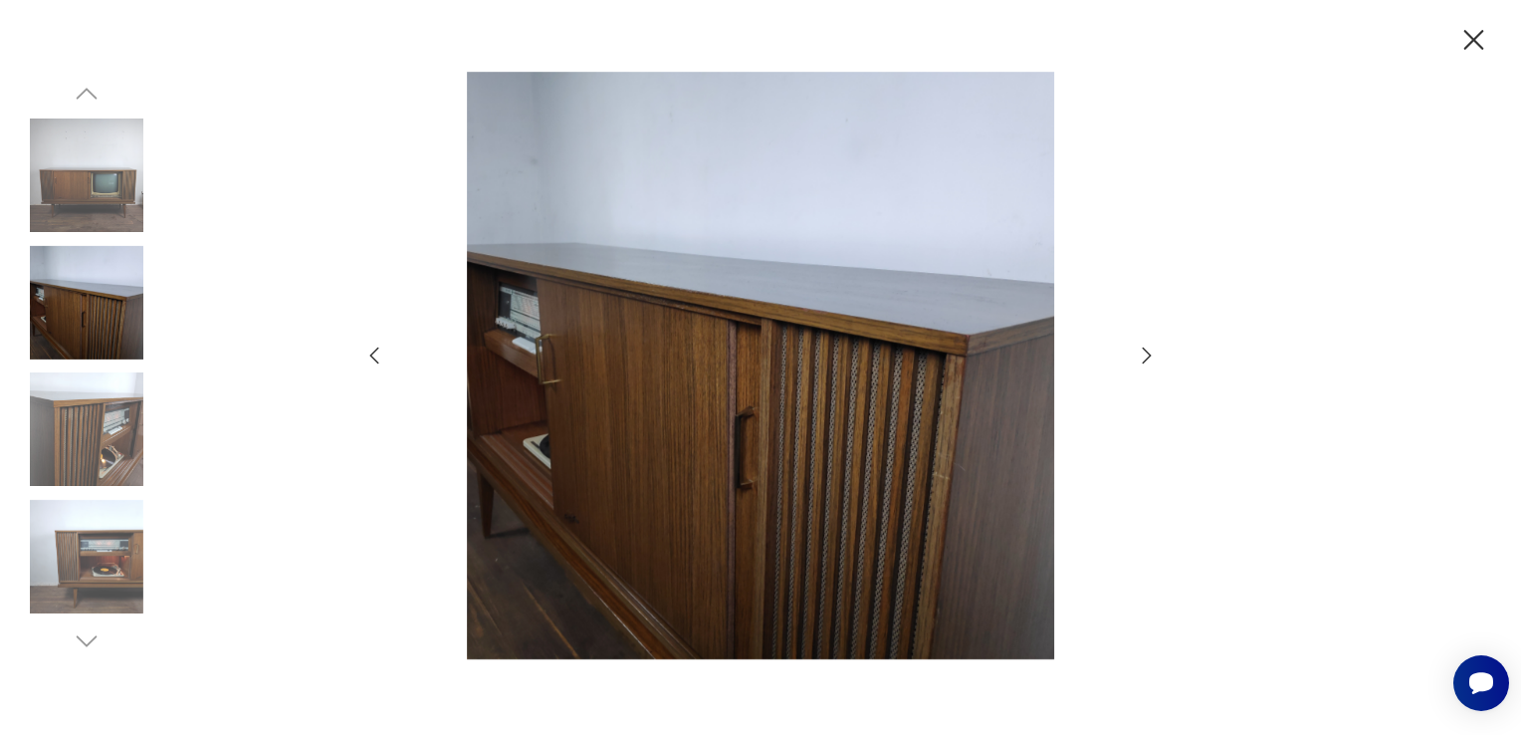
click at [370, 352] on icon "button" at bounding box center [374, 355] width 24 height 24
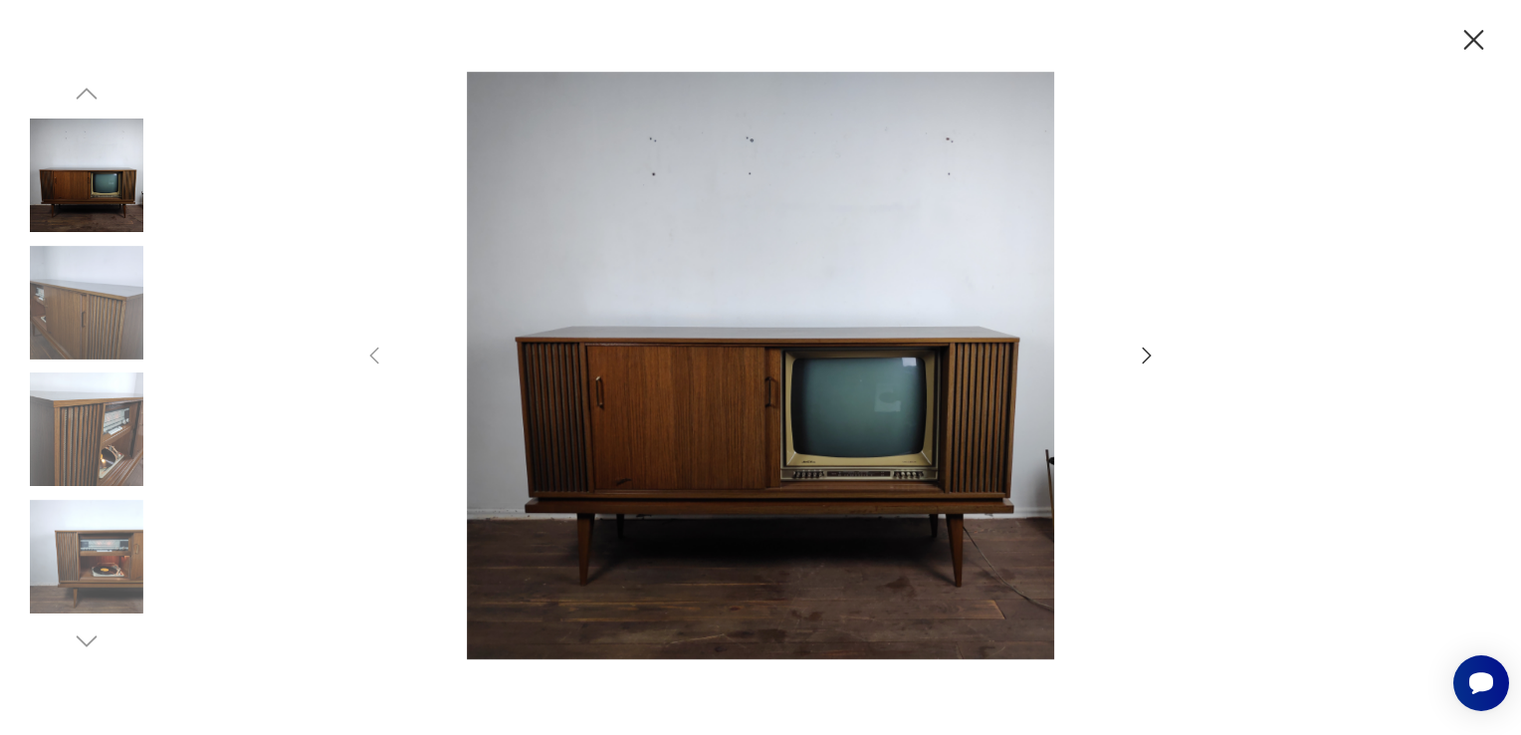
click at [1473, 38] on icon "button" at bounding box center [1474, 40] width 20 height 20
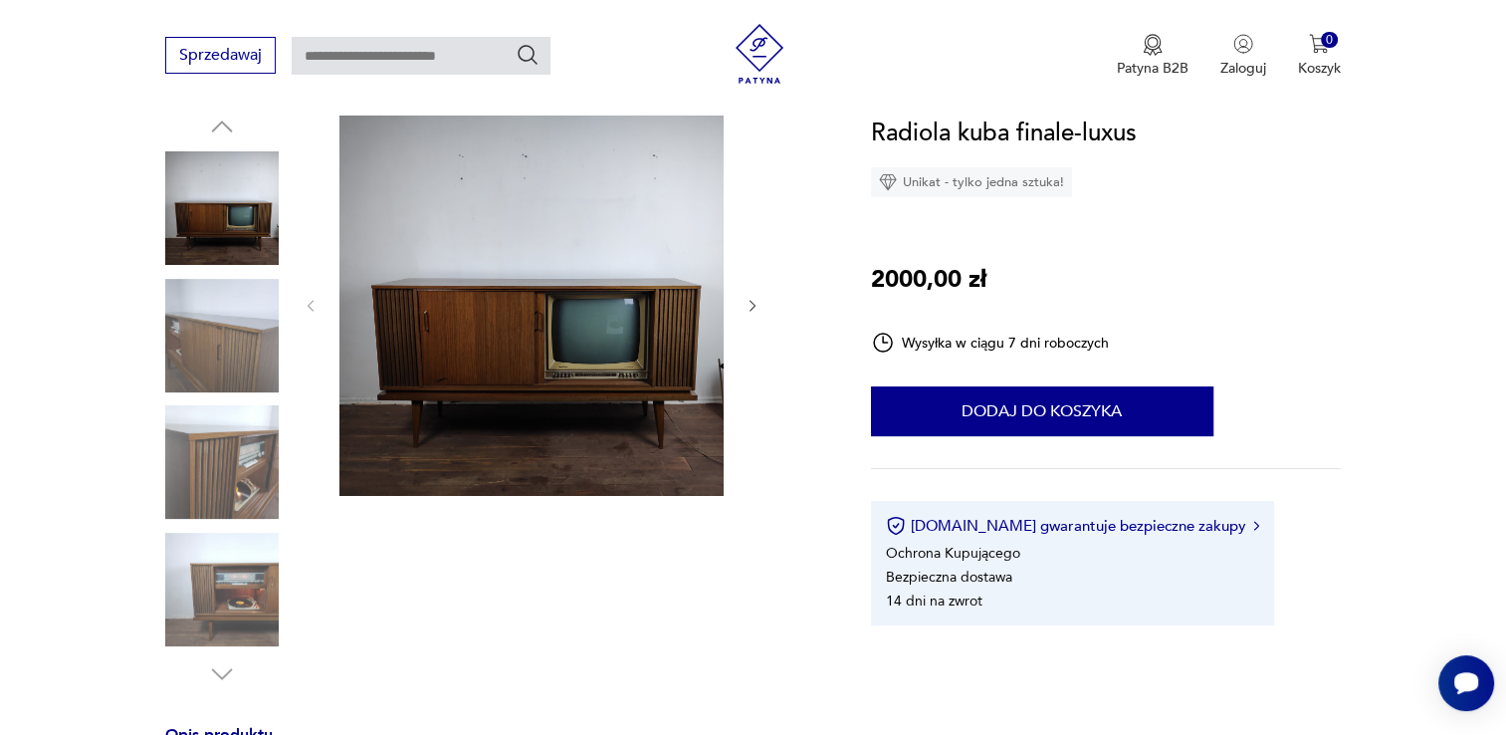
scroll to position [247, 0]
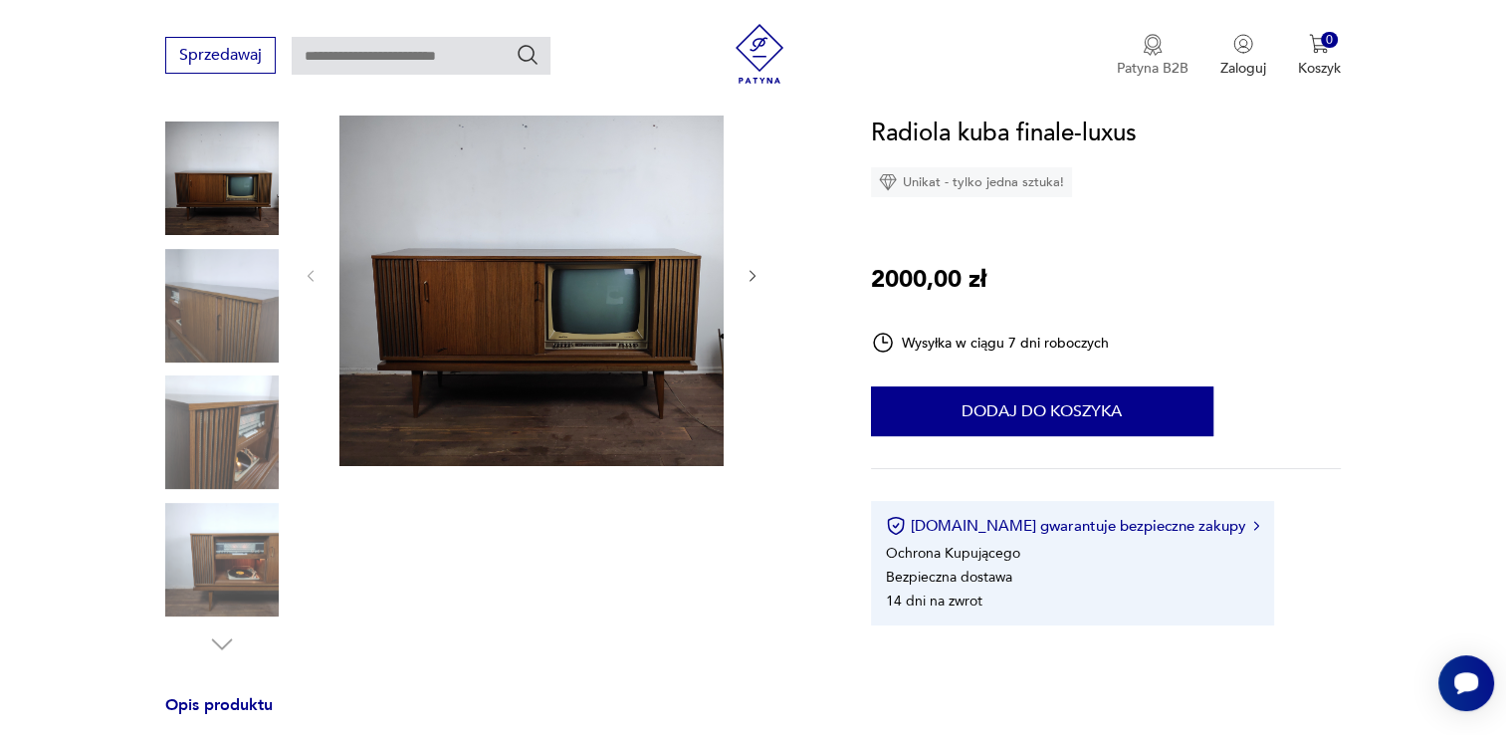
click at [1153, 45] on img "button" at bounding box center [1153, 45] width 20 height 22
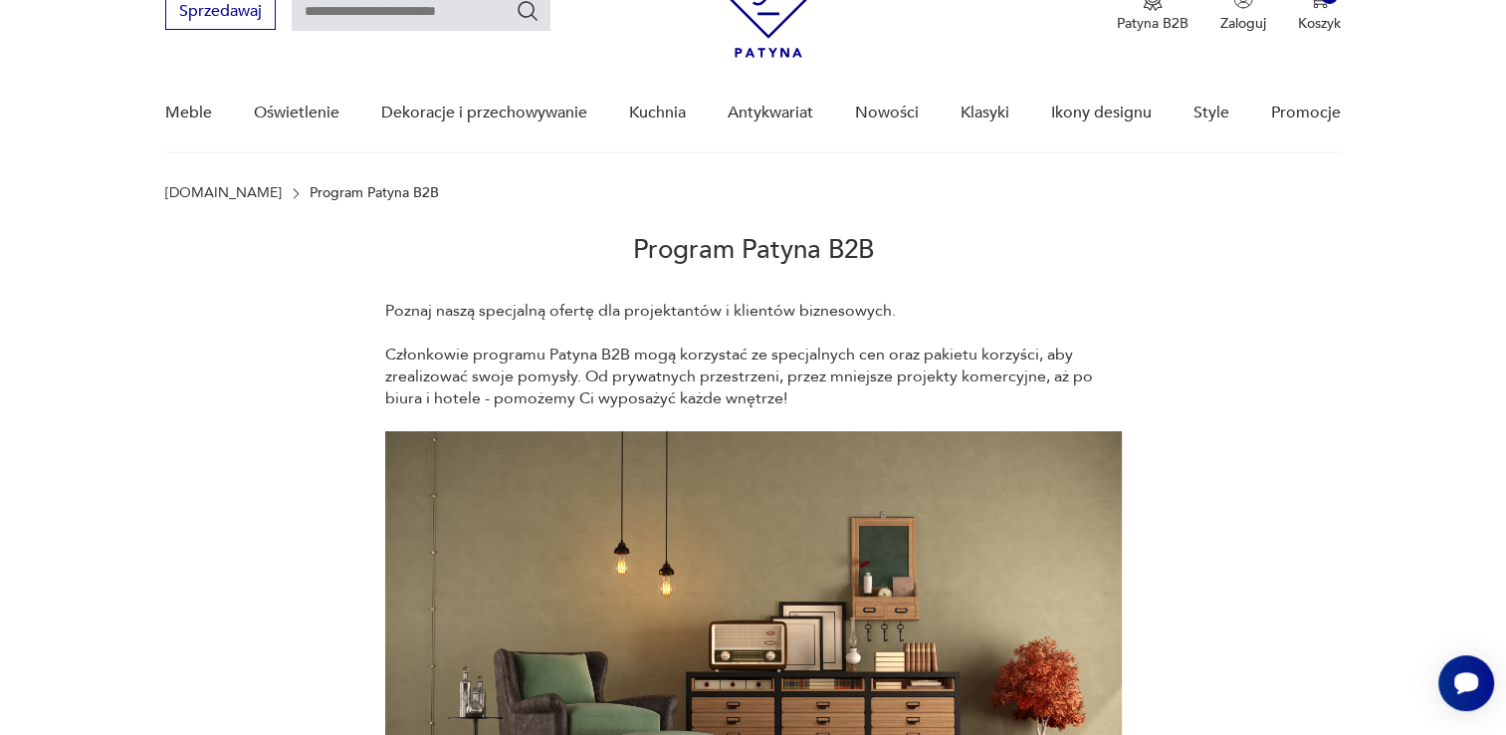
scroll to position [112, 0]
